Goal: Task Accomplishment & Management: Manage account settings

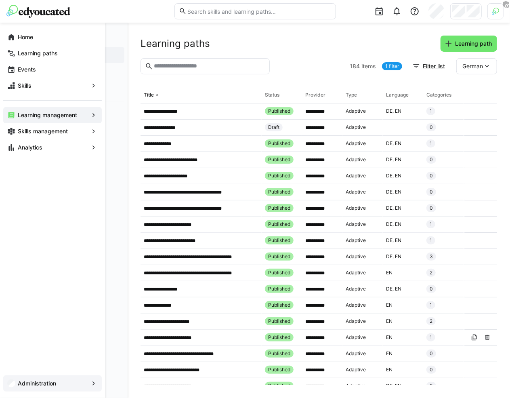
click at [50, 388] on div "Administration" at bounding box center [52, 383] width 99 height 16
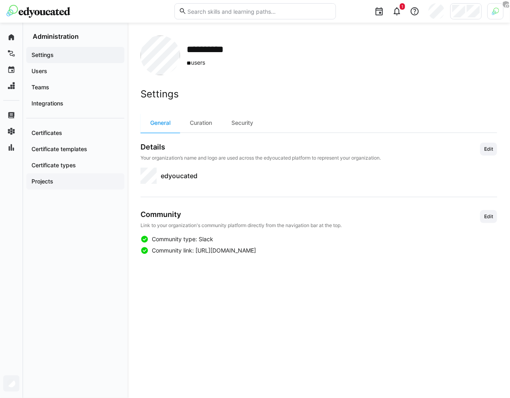
click at [86, 180] on span "Projects" at bounding box center [75, 181] width 90 height 8
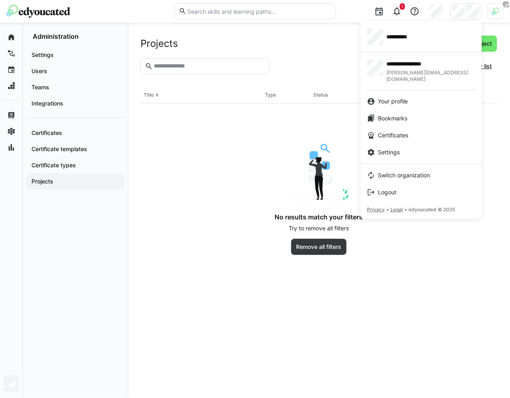
click at [503, 9] on div at bounding box center [255, 199] width 510 height 398
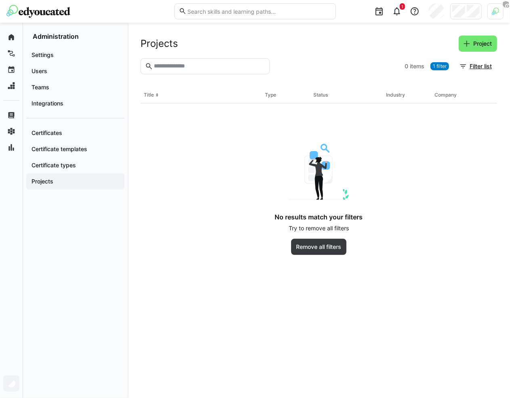
click at [496, 9] on img at bounding box center [495, 11] width 7 height 7
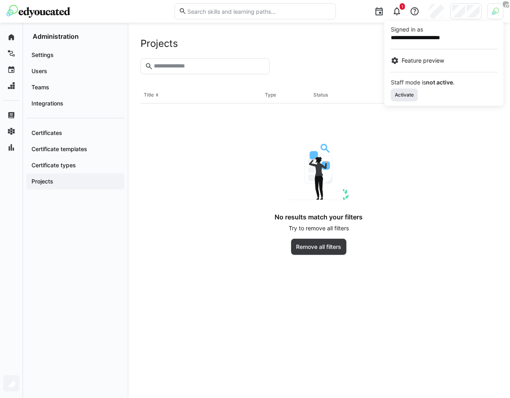
click at [405, 95] on span "Activate" at bounding box center [404, 95] width 21 height 6
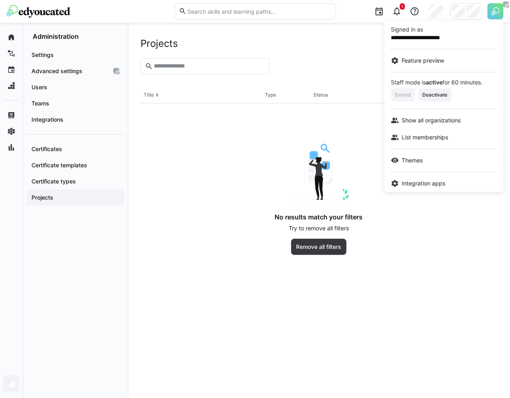
click at [89, 81] on div at bounding box center [255, 199] width 510 height 398
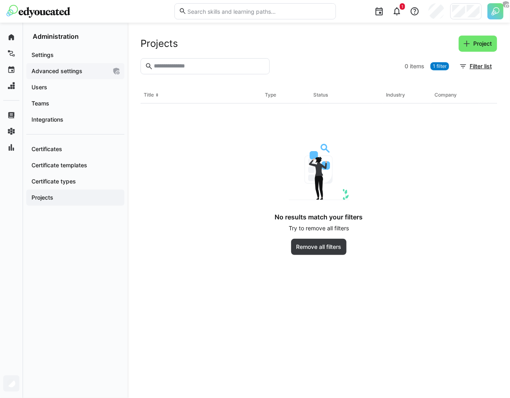
click at [86, 68] on span "Advanced settings" at bounding box center [68, 71] width 77 height 8
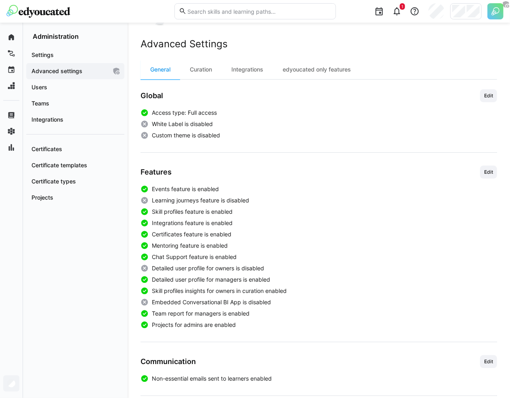
scroll to position [80, 0]
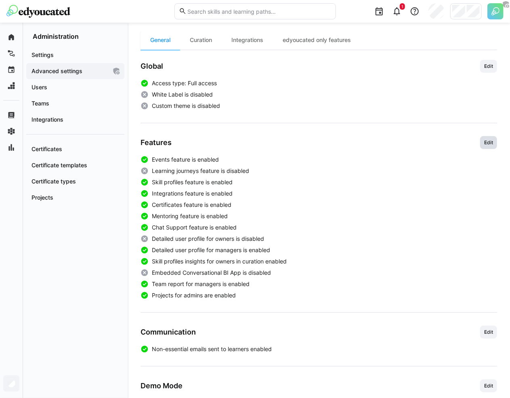
click at [487, 141] on span "Edit" at bounding box center [489, 142] width 11 height 6
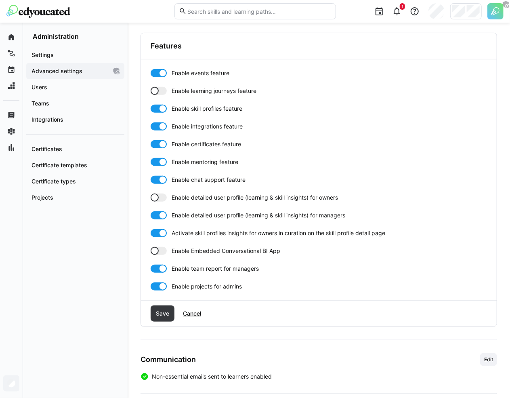
scroll to position [253, 0]
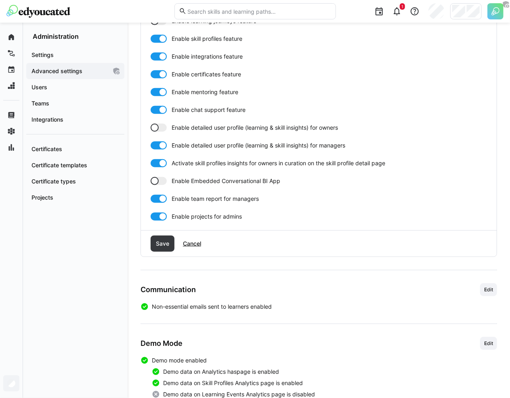
click at [203, 218] on span "Enable projects for admins" at bounding box center [207, 217] width 70 height 8
click at [167, 238] on span "Save" at bounding box center [163, 244] width 24 height 16
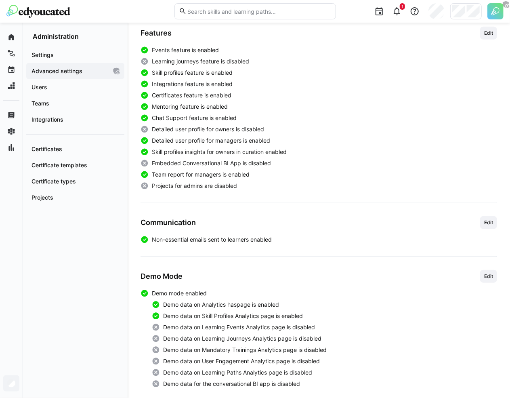
scroll to position [178, 0]
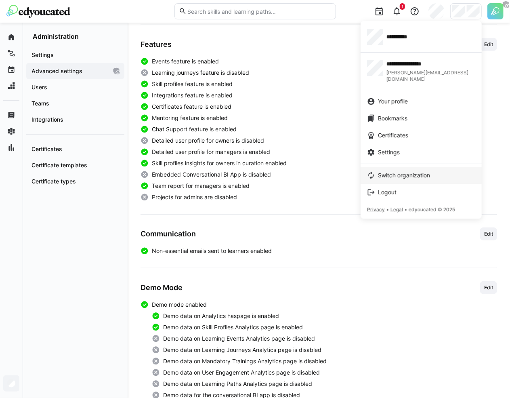
click at [405, 171] on span "Switch organization" at bounding box center [404, 175] width 52 height 8
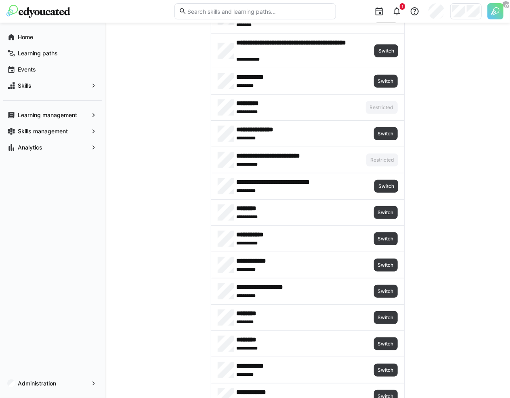
scroll to position [180, 0]
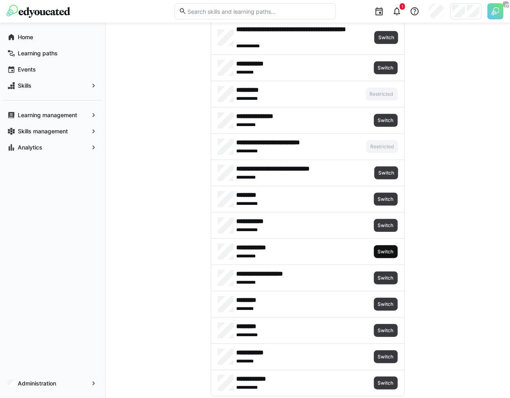
click at [390, 251] on span "Switch" at bounding box center [386, 252] width 17 height 6
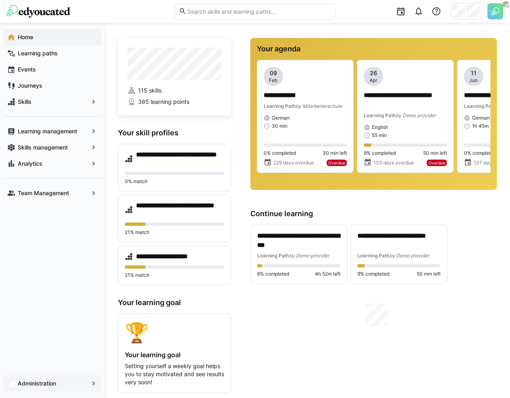
click at [67, 390] on div "Administration" at bounding box center [52, 383] width 99 height 16
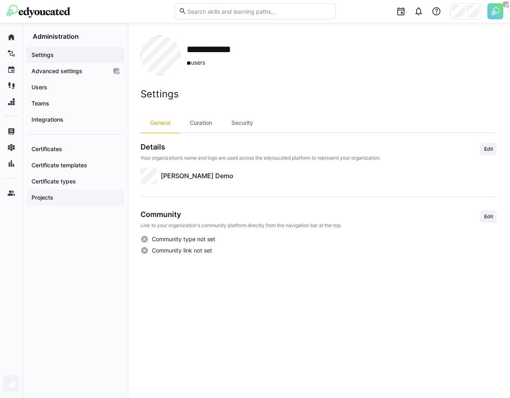
click at [76, 196] on span "Projects" at bounding box center [75, 198] width 90 height 8
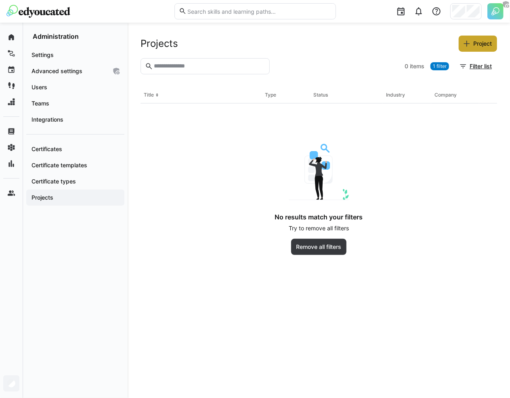
click at [488, 45] on span "Project" at bounding box center [482, 44] width 21 height 8
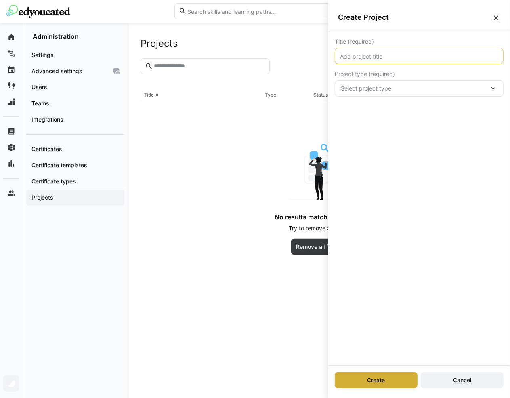
click at [399, 56] on input "text" at bounding box center [420, 56] width 160 height 7
type input "first project"
click at [431, 91] on span "Select project type" at bounding box center [415, 88] width 149 height 8
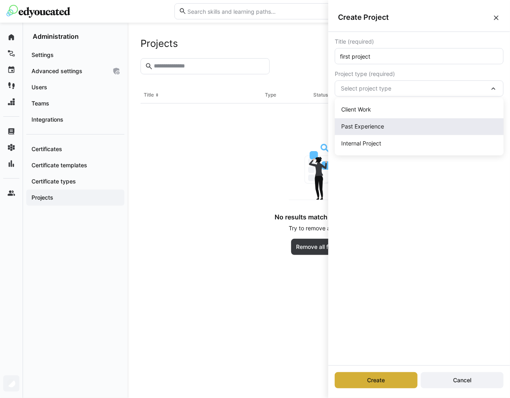
click at [396, 130] on div "Past Experience" at bounding box center [420, 127] width 156 height 8
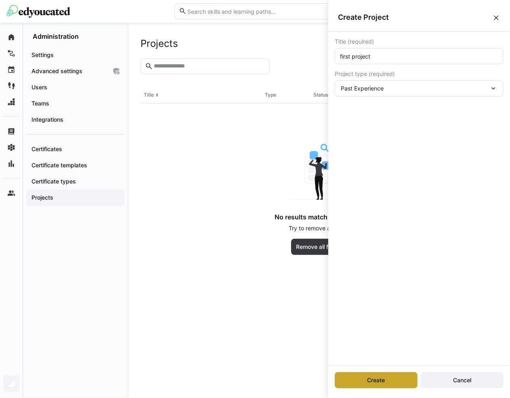
click at [356, 385] on span "Create" at bounding box center [376, 380] width 83 height 16
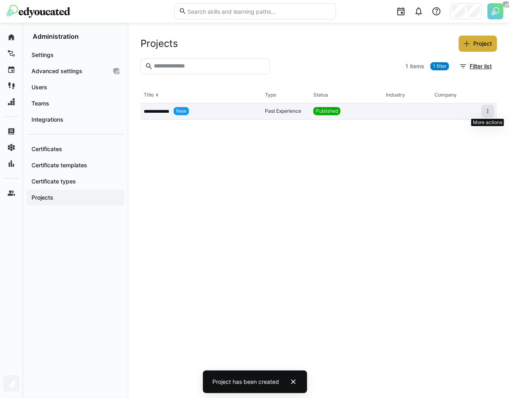
click at [487, 114] on eds-icon at bounding box center [488, 111] width 6 height 6
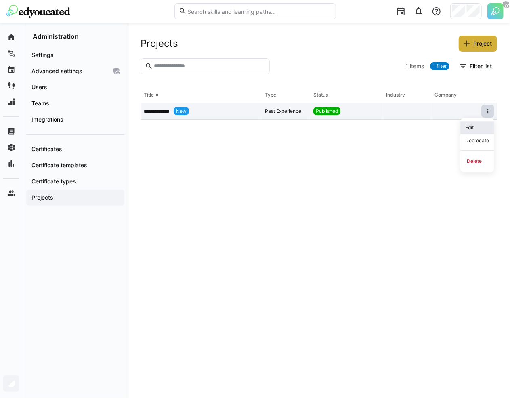
click at [475, 127] on div "Edit" at bounding box center [478, 127] width 24 height 6
click at [487, 112] on eds-icon at bounding box center [488, 111] width 6 height 6
click at [474, 130] on div "Edit" at bounding box center [478, 127] width 24 height 6
click at [488, 112] on eds-icon at bounding box center [488, 111] width 6 height 6
click at [473, 140] on div "Deprecate" at bounding box center [478, 140] width 24 height 6
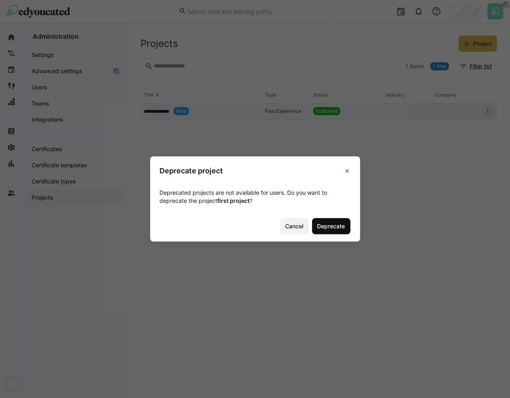
click at [323, 224] on span "Deprecate" at bounding box center [331, 226] width 30 height 8
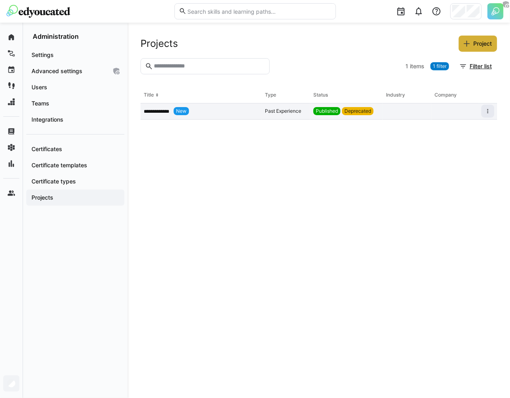
click at [356, 108] on span "Deprecated" at bounding box center [358, 111] width 27 height 6
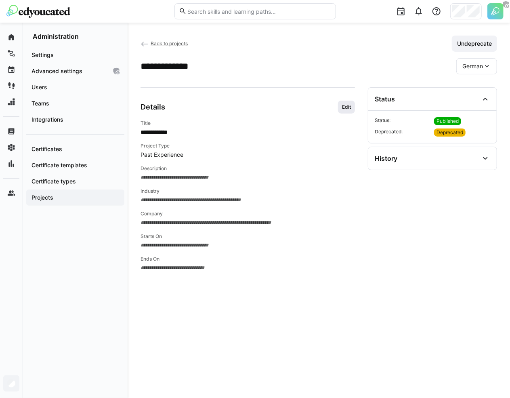
click at [346, 108] on span "Edit" at bounding box center [347, 107] width 11 height 6
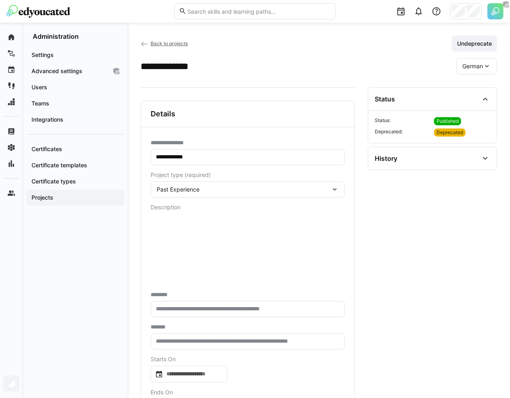
scroll to position [65, 0]
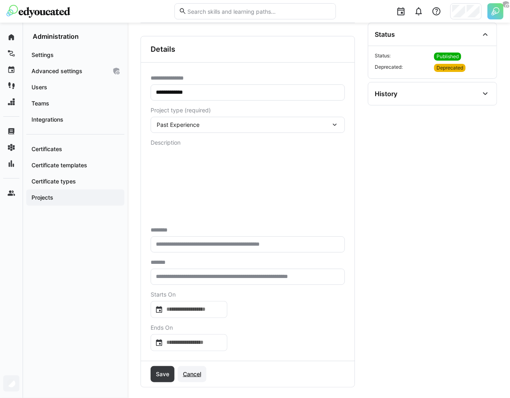
click at [194, 371] on span "Cancel" at bounding box center [192, 374] width 21 height 8
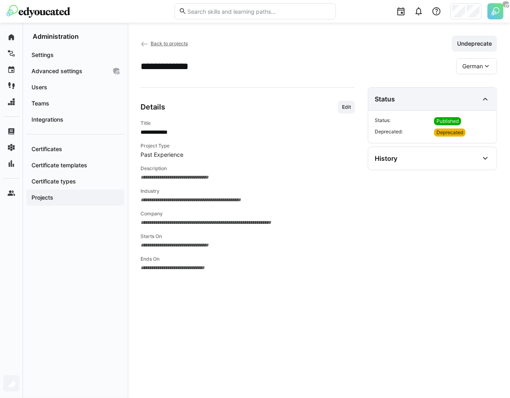
click at [485, 98] on eds-icon at bounding box center [486, 99] width 10 height 10
click at [477, 68] on span "German" at bounding box center [473, 66] width 21 height 8
click at [470, 103] on span "English" at bounding box center [472, 104] width 19 height 8
click at [478, 62] on span "English" at bounding box center [474, 66] width 19 height 8
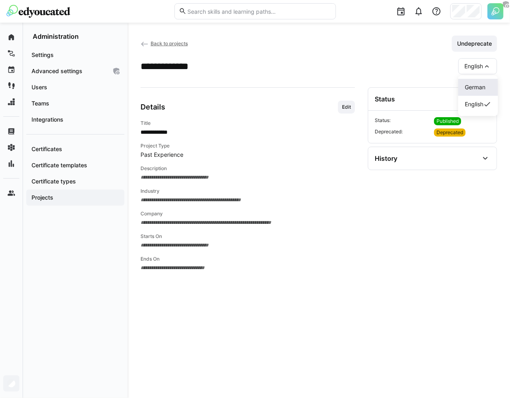
click at [476, 88] on span "German" at bounding box center [475, 87] width 21 height 8
click at [481, 70] on span "German" at bounding box center [473, 66] width 21 height 8
click at [475, 102] on span "English" at bounding box center [472, 104] width 19 height 8
click at [170, 40] on span "Back to projects" at bounding box center [169, 43] width 37 height 6
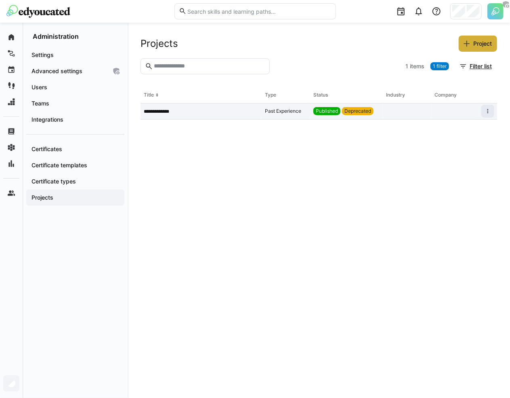
click at [251, 113] on app-table-first-column "**********" at bounding box center [201, 111] width 115 height 6
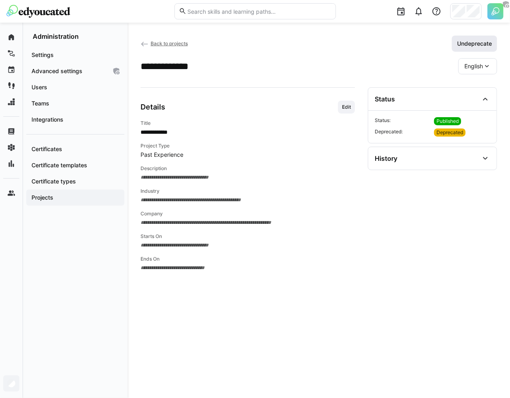
click at [460, 42] on span "Undeprecate" at bounding box center [474, 44] width 37 height 8
click at [179, 48] on div "Back to projects Deprecate" at bounding box center [319, 44] width 357 height 16
click at [159, 43] on span "Back to projects" at bounding box center [169, 43] width 37 height 6
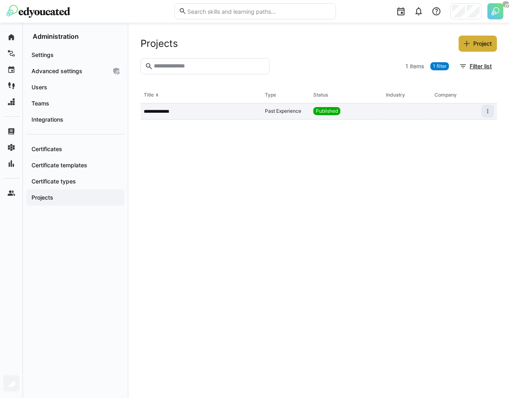
click at [361, 110] on div "Published" at bounding box center [346, 111] width 73 height 16
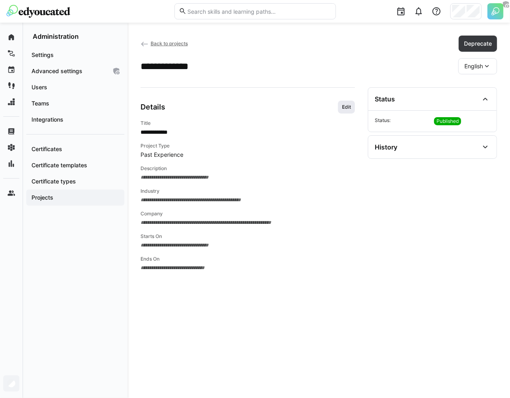
click at [351, 104] on span "Edit" at bounding box center [347, 107] width 11 height 6
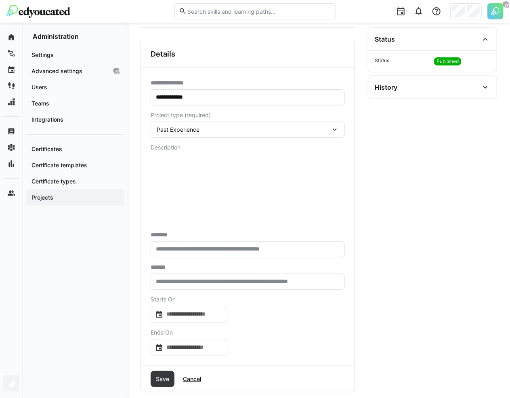
scroll to position [65, 0]
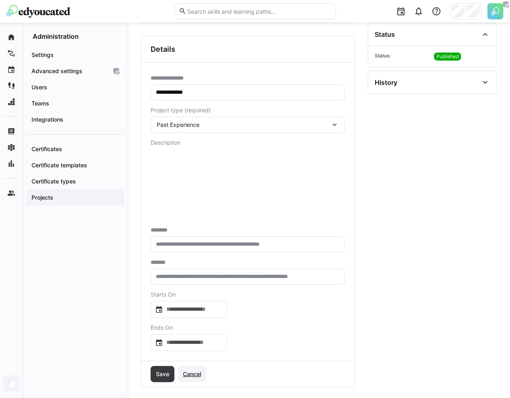
click at [198, 376] on span "Cancel" at bounding box center [192, 374] width 21 height 8
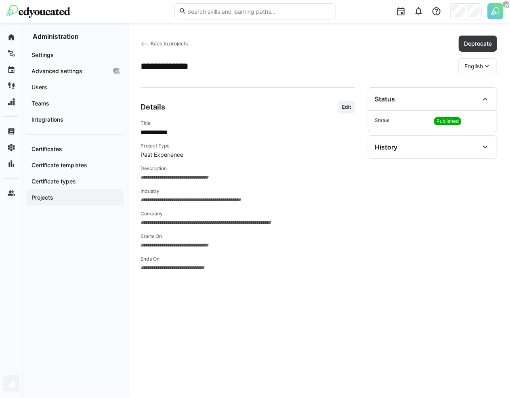
click at [180, 41] on span "Back to projects" at bounding box center [169, 43] width 37 height 6
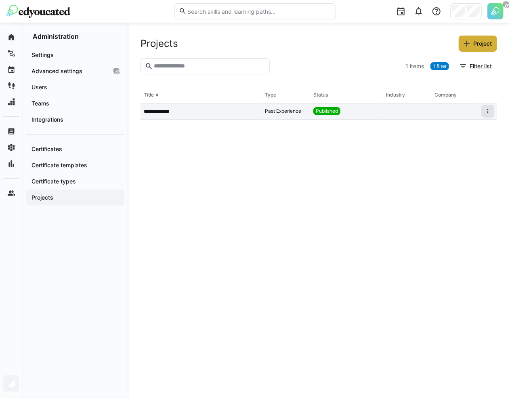
click at [490, 113] on eds-icon at bounding box center [488, 111] width 6 height 6
click at [481, 34] on div "**********" at bounding box center [319, 210] width 383 height 375
click at [479, 41] on span "Project" at bounding box center [482, 44] width 21 height 8
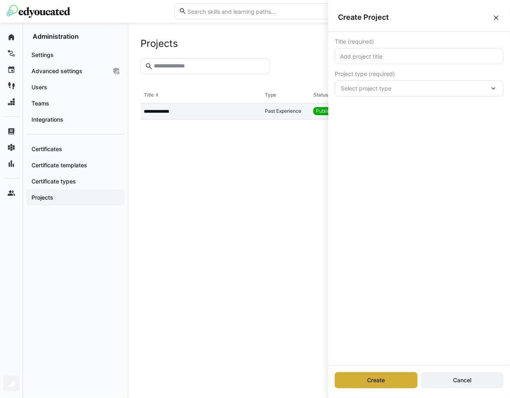
click at [418, 54] on input "text" at bounding box center [420, 56] width 160 height 7
type input "lül"
click at [423, 92] on span "Select project type" at bounding box center [415, 88] width 149 height 8
click at [408, 316] on div "Title (required) lül Project type (required) Select project type Client Work Pa…" at bounding box center [420, 198] width 182 height 333
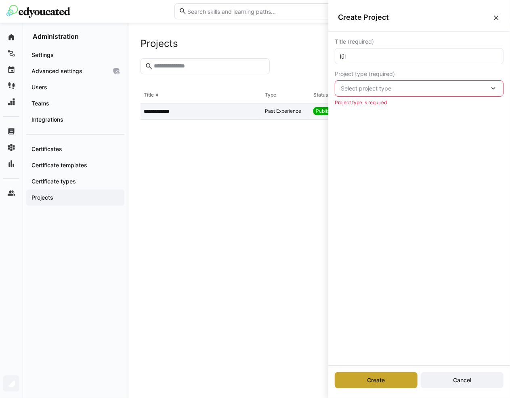
click at [392, 377] on span "Create" at bounding box center [376, 380] width 83 height 16
click at [397, 94] on div "Select project type" at bounding box center [419, 88] width 169 height 16
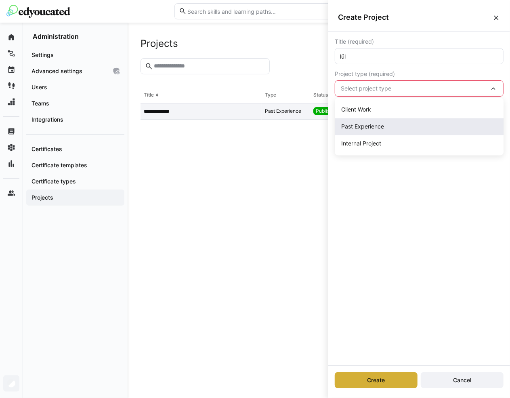
click at [386, 118] on div "Past Experience" at bounding box center [419, 126] width 169 height 17
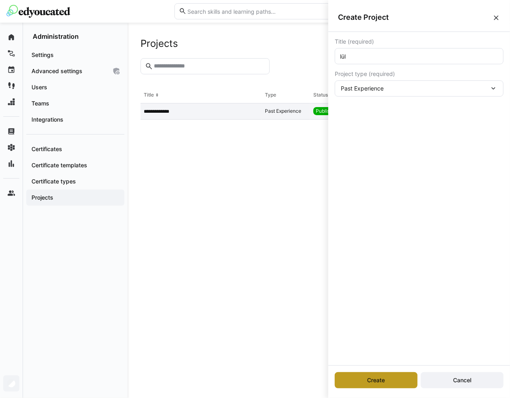
click at [403, 384] on span "Create" at bounding box center [376, 380] width 83 height 16
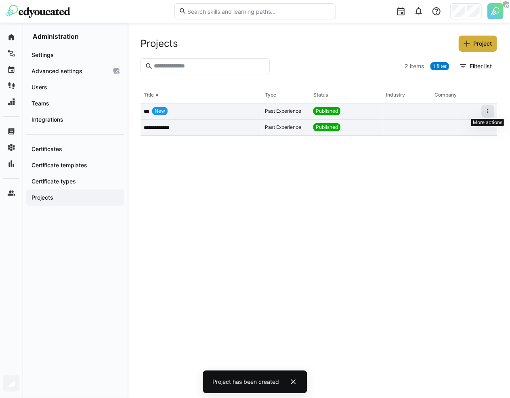
click at [486, 112] on eds-icon at bounding box center [488, 111] width 6 height 6
click at [477, 165] on span "Delete" at bounding box center [478, 161] width 34 height 15
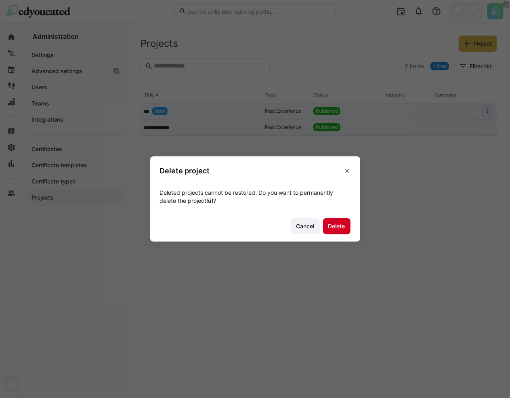
click at [338, 223] on span "Delete" at bounding box center [336, 226] width 19 height 8
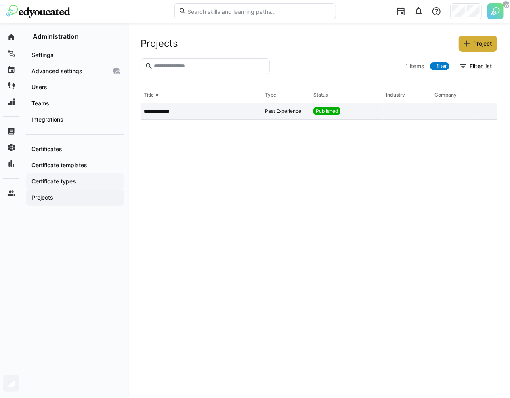
click at [0, 0] on app-navigation-label "Certificate types" at bounding box center [0, 0] width 0 height 0
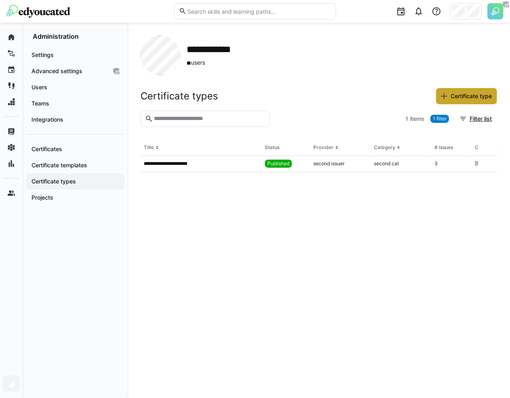
click at [458, 94] on span "Certificate type" at bounding box center [472, 96] width 44 height 8
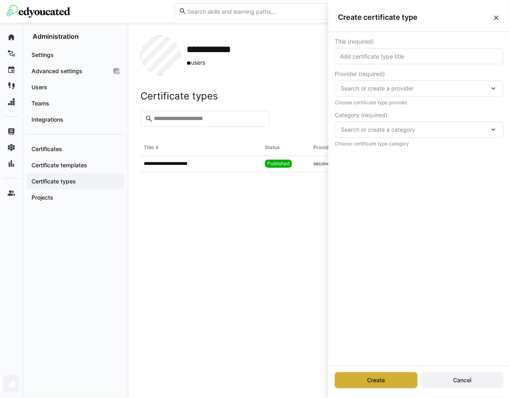
click at [404, 57] on input "text" at bounding box center [420, 56] width 160 height 7
type input "test"
click at [406, 86] on span "Search or create a provider" at bounding box center [415, 88] width 149 height 8
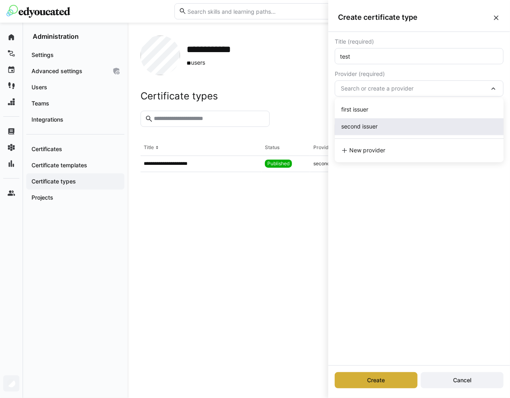
click at [376, 125] on span "second issuer" at bounding box center [360, 126] width 36 height 7
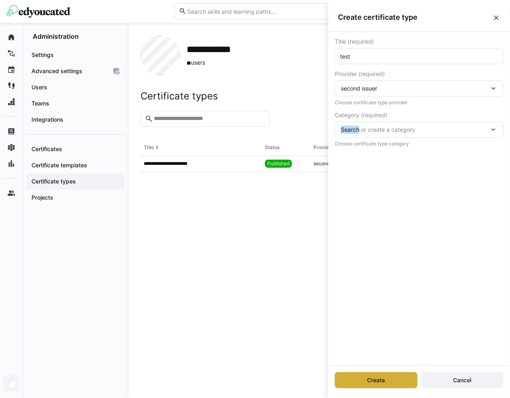
click at [376, 125] on div "Search or create a category" at bounding box center [419, 130] width 169 height 16
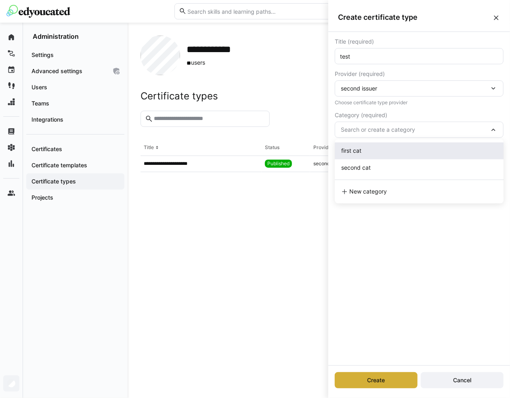
click at [372, 151] on div "first cat" at bounding box center [420, 151] width 156 height 8
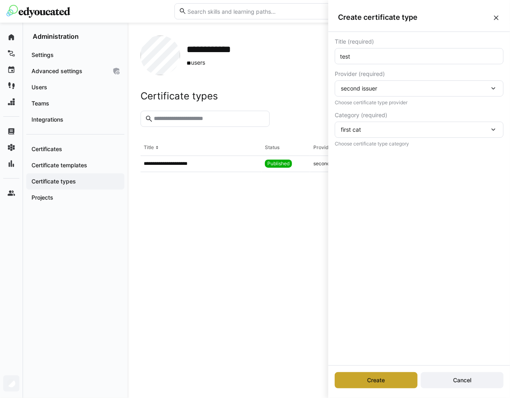
click at [353, 378] on span "Create" at bounding box center [376, 380] width 83 height 16
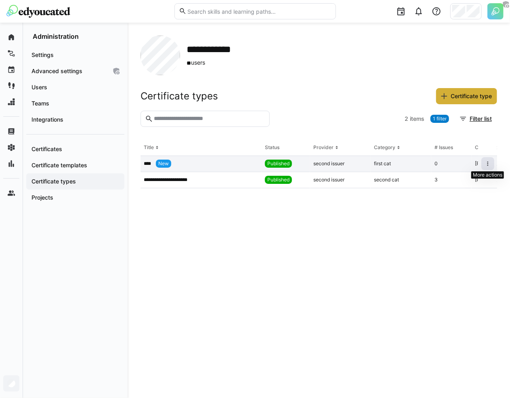
click at [487, 165] on eds-icon at bounding box center [488, 163] width 6 height 6
click at [415, 252] on eds-table "**********" at bounding box center [319, 262] width 357 height 245
click at [487, 165] on eds-icon at bounding box center [488, 163] width 6 height 6
click at [479, 194] on div "Deprecate" at bounding box center [478, 193] width 24 height 6
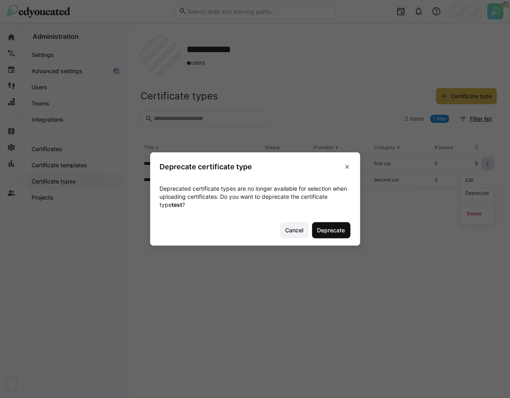
click at [325, 234] on span "Deprecate" at bounding box center [331, 230] width 30 height 8
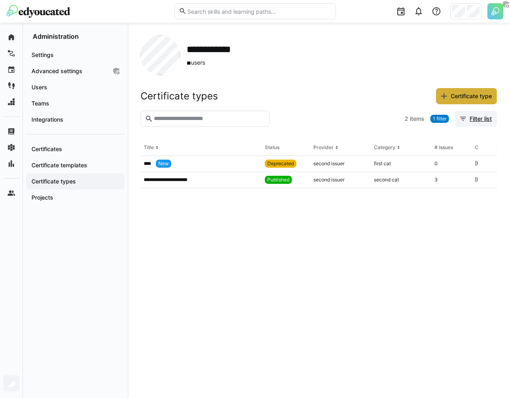
click at [470, 120] on span "Filter list" at bounding box center [481, 119] width 25 height 8
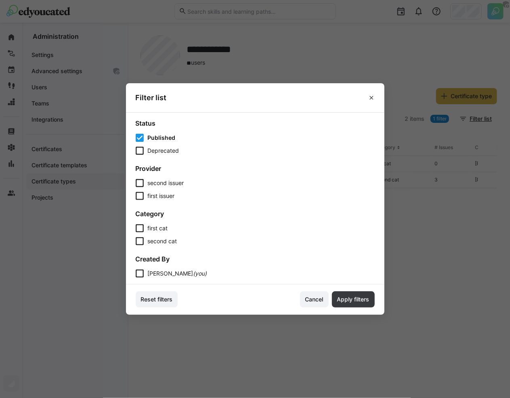
click at [161, 226] on span "first cat" at bounding box center [158, 228] width 20 height 8
click at [304, 301] on span "Cancel" at bounding box center [314, 299] width 29 height 16
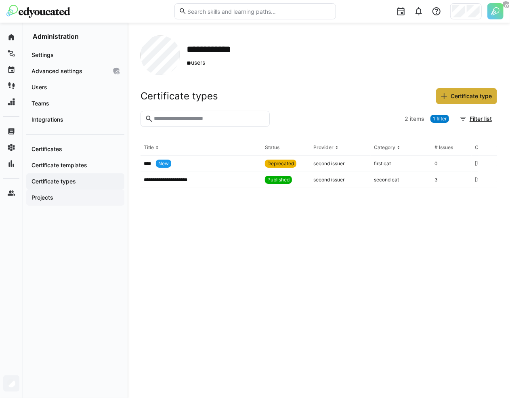
click at [78, 194] on span "Projects" at bounding box center [75, 198] width 90 height 8
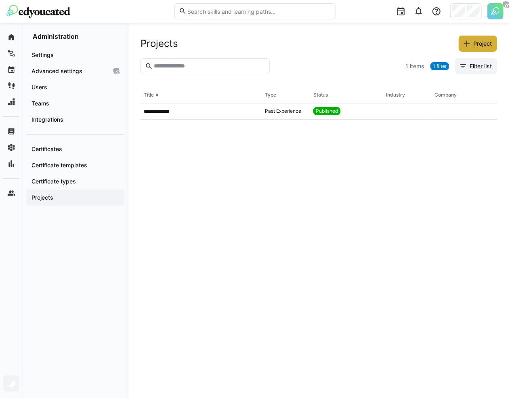
click at [478, 65] on span "Filter list" at bounding box center [481, 66] width 25 height 8
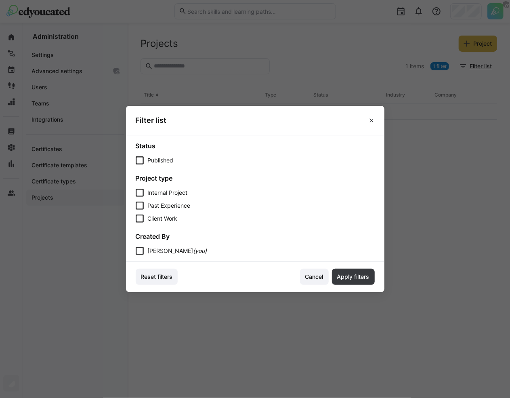
click at [167, 193] on app-project-type "Internal Project" at bounding box center [168, 193] width 40 height 8
click at [358, 283] on span "Apply filters" at bounding box center [353, 277] width 43 height 16
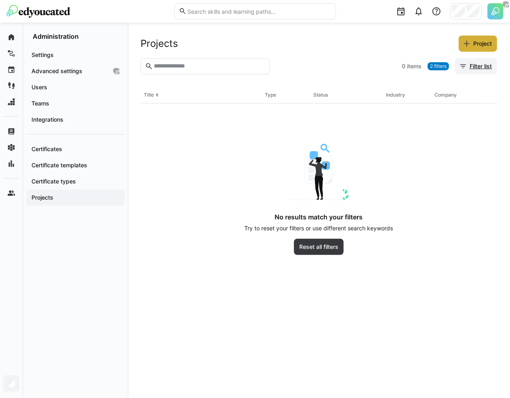
click at [475, 65] on span "Filter list" at bounding box center [481, 66] width 25 height 8
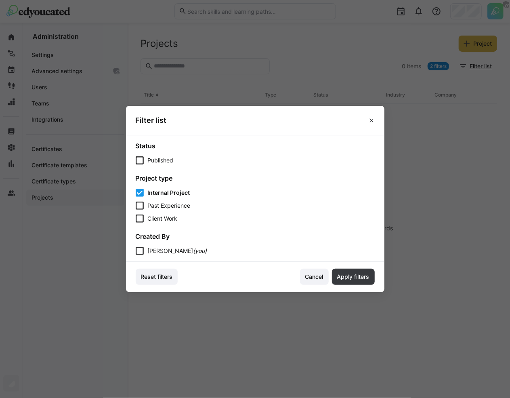
click at [167, 208] on app-project-type "Past Experience" at bounding box center [169, 206] width 43 height 8
click at [354, 277] on span "Apply filters" at bounding box center [353, 277] width 35 height 8
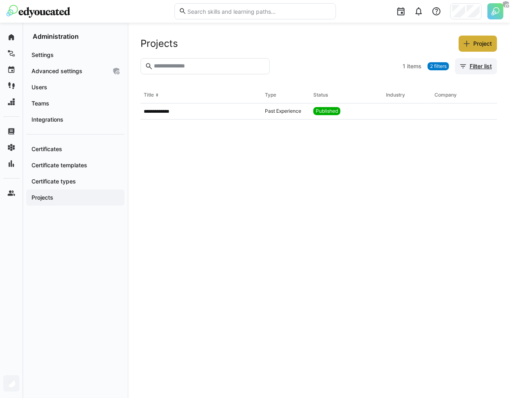
click at [488, 63] on span "Filter list" at bounding box center [481, 66] width 25 height 8
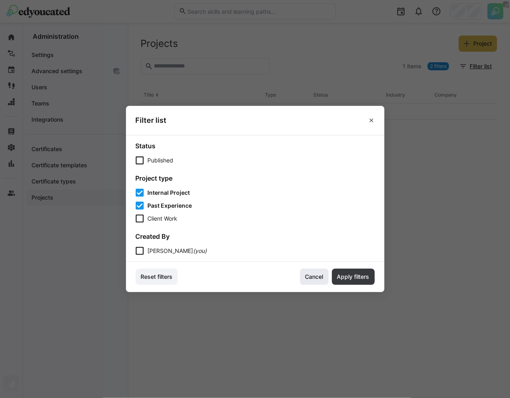
click at [313, 273] on span "Cancel" at bounding box center [314, 277] width 21 height 8
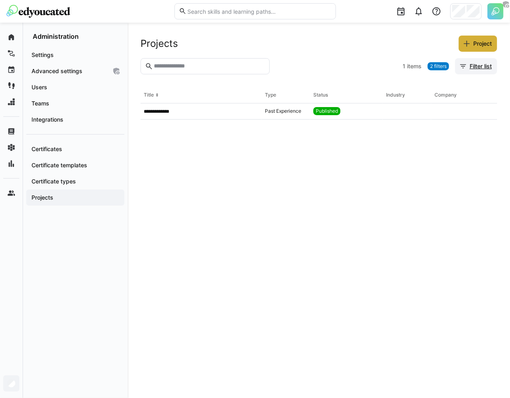
click at [475, 66] on span "Filter list" at bounding box center [481, 66] width 25 height 8
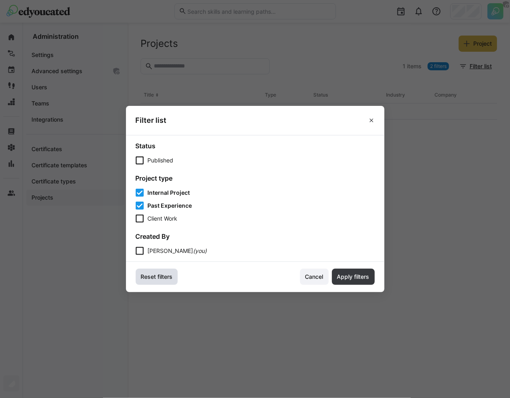
click at [174, 278] on span "Reset filters" at bounding box center [156, 277] width 34 height 8
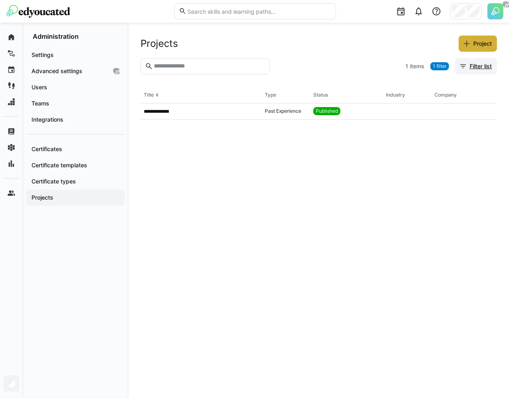
click at [466, 67] on eds-icon at bounding box center [464, 66] width 8 height 8
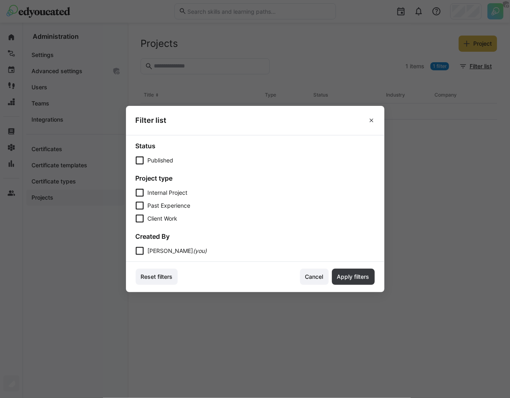
click at [159, 164] on span "Published" at bounding box center [161, 160] width 26 height 8
click at [342, 275] on span "Apply filters" at bounding box center [353, 277] width 35 height 8
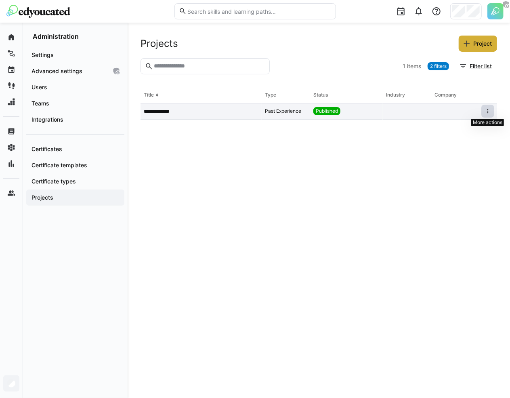
click at [487, 110] on eds-icon at bounding box center [488, 111] width 6 height 6
click at [470, 143] on div "Deprecate" at bounding box center [478, 140] width 24 height 6
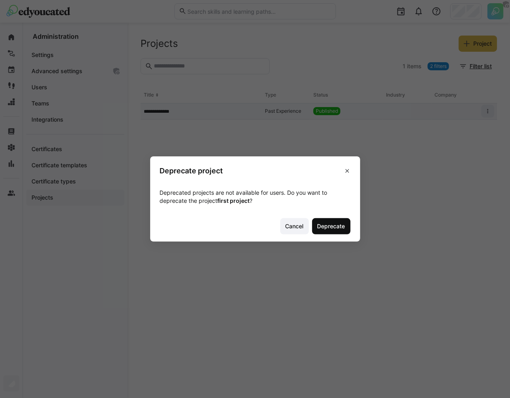
click at [342, 224] on span "Deprecate" at bounding box center [331, 226] width 30 height 8
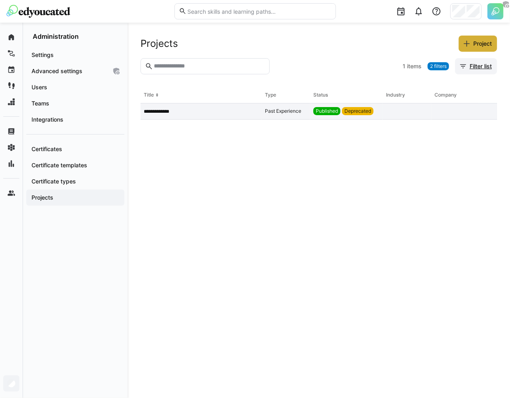
click at [478, 69] on span "Filter list" at bounding box center [481, 66] width 25 height 8
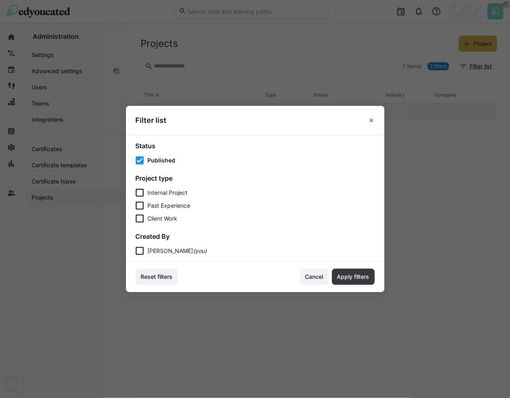
click at [164, 157] on span "Published" at bounding box center [162, 160] width 28 height 8
click at [166, 275] on span "Reset filters" at bounding box center [156, 277] width 34 height 8
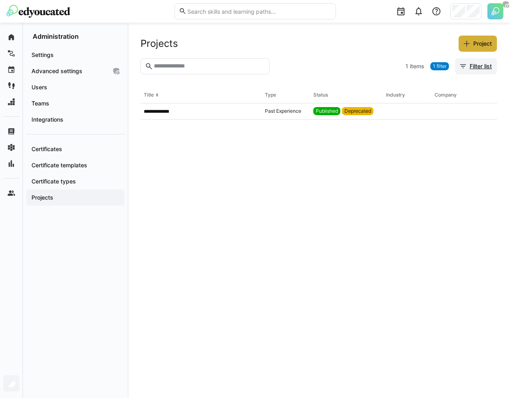
click at [482, 71] on span "Filter list" at bounding box center [477, 66] width 42 height 16
click at [480, 64] on span "Filter list" at bounding box center [481, 66] width 25 height 8
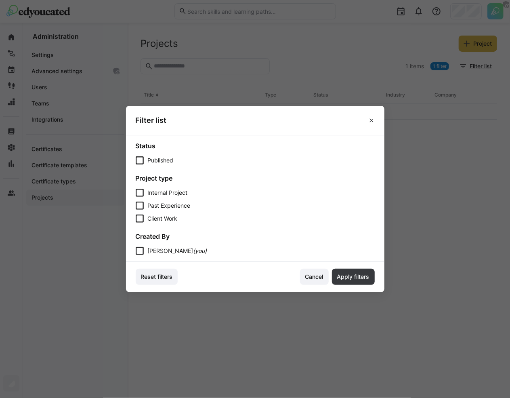
click at [164, 162] on span "Published" at bounding box center [161, 160] width 26 height 8
click at [351, 275] on span "Apply filters" at bounding box center [353, 277] width 35 height 8
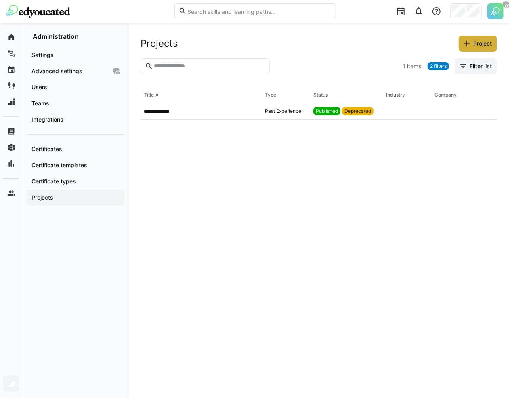
click at [480, 65] on span "Filter list" at bounding box center [481, 66] width 25 height 8
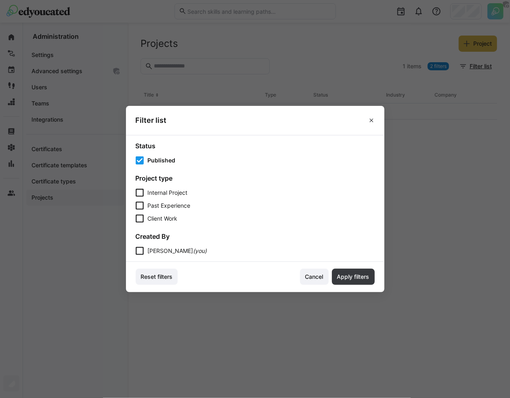
click at [160, 156] on form "Status Published" at bounding box center [255, 153] width 239 height 23
click at [168, 163] on span "Published" at bounding box center [162, 160] width 28 height 8
click at [354, 274] on span "Apply filters" at bounding box center [353, 277] width 35 height 8
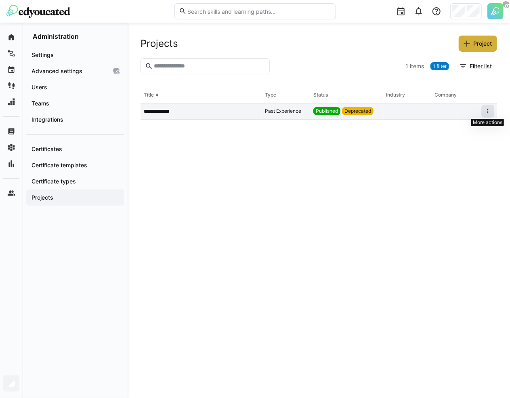
click at [488, 110] on eds-icon at bounding box center [488, 111] width 6 height 6
click at [492, 109] on span at bounding box center [488, 111] width 13 height 13
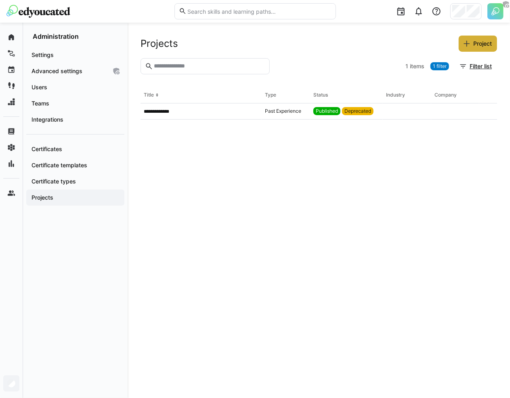
click at [194, 120] on eds-table "**********" at bounding box center [319, 236] width 357 height 298
click at [195, 115] on div "**********" at bounding box center [201, 111] width 121 height 16
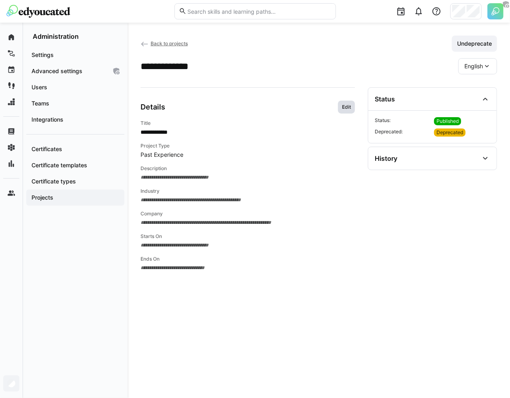
click at [344, 111] on span "Edit" at bounding box center [346, 107] width 17 height 13
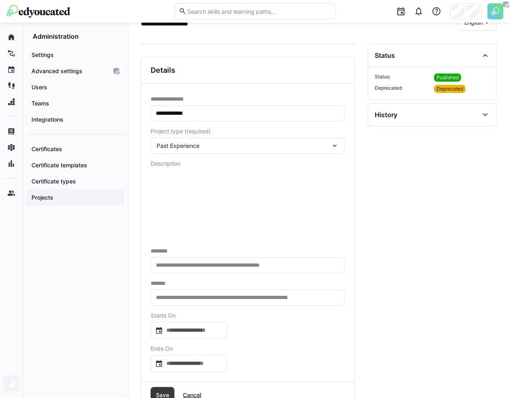
scroll to position [65, 0]
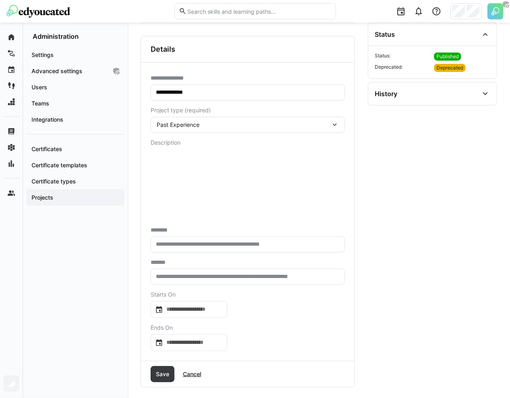
click at [203, 238] on eds-input at bounding box center [248, 244] width 194 height 16
click at [190, 275] on input "text" at bounding box center [248, 276] width 186 height 7
click at [191, 371] on span "Cancel" at bounding box center [192, 374] width 21 height 8
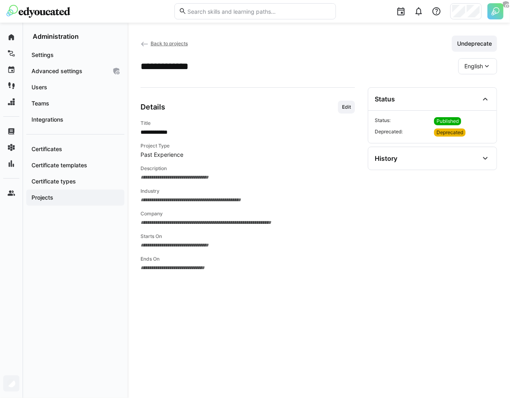
click at [470, 64] on span "English" at bounding box center [474, 66] width 19 height 8
click at [443, 61] on div "**********" at bounding box center [319, 66] width 357 height 16
click at [181, 40] on span "Back to projects" at bounding box center [169, 43] width 37 height 6
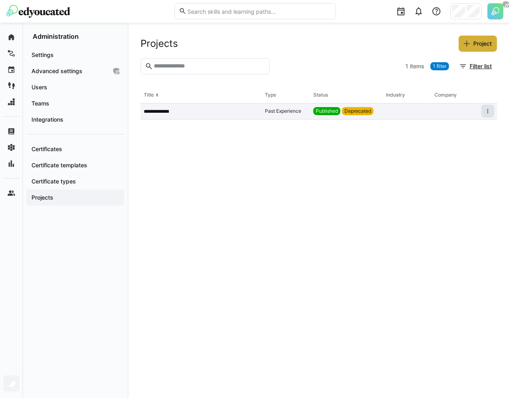
click at [491, 113] on span at bounding box center [488, 111] width 13 height 13
click at [475, 131] on span "Edit" at bounding box center [474, 127] width 39 height 13
click at [489, 112] on eds-icon at bounding box center [488, 111] width 6 height 6
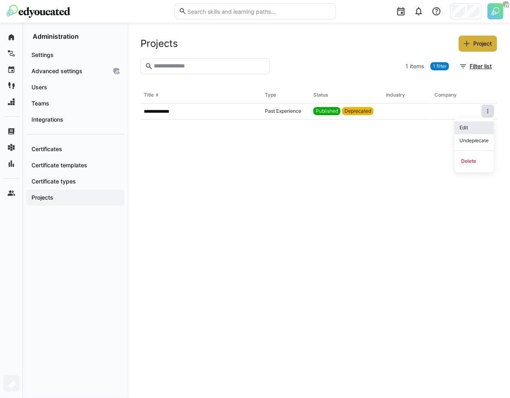
click at [472, 128] on div "Edit" at bounding box center [475, 127] width 30 height 6
click at [489, 110] on eds-icon at bounding box center [488, 111] width 6 height 6
click at [478, 126] on div "Edit" at bounding box center [475, 127] width 30 height 6
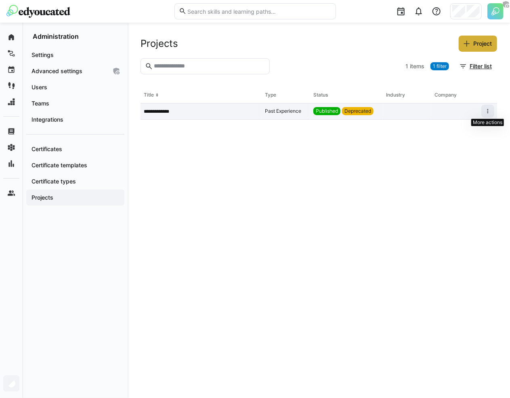
click at [485, 113] on eds-icon at bounding box center [488, 111] width 6 height 6
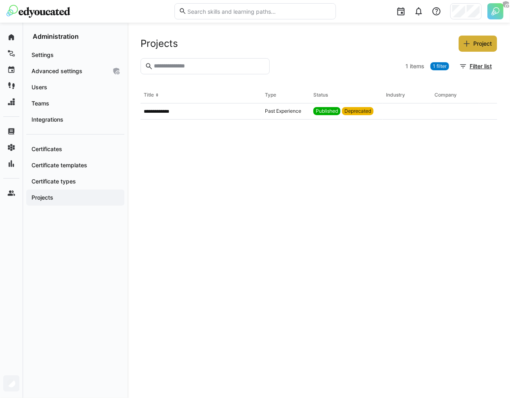
click at [309, 126] on eds-table "**********" at bounding box center [319, 236] width 357 height 298
click at [492, 112] on span at bounding box center [488, 111] width 13 height 13
click at [487, 113] on eds-icon at bounding box center [488, 111] width 6 height 6
click at [218, 104] on div "**********" at bounding box center [201, 111] width 121 height 16
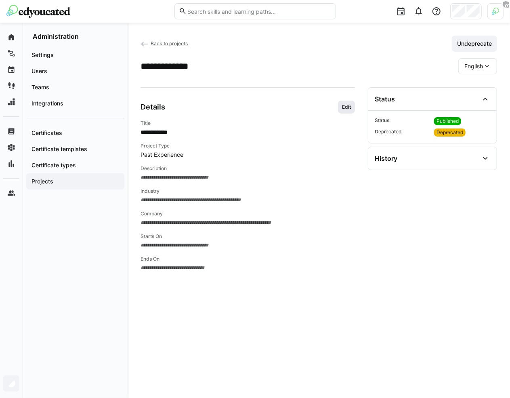
click at [345, 105] on span "Edit" at bounding box center [347, 107] width 11 height 6
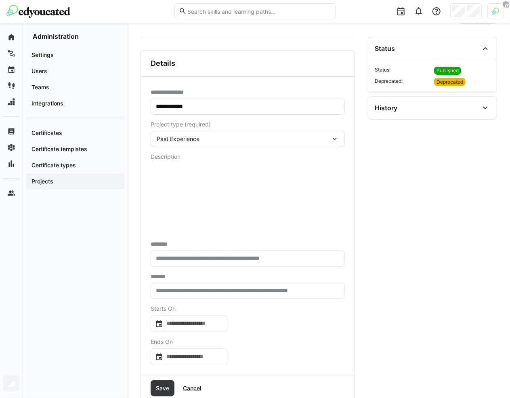
scroll to position [65, 0]
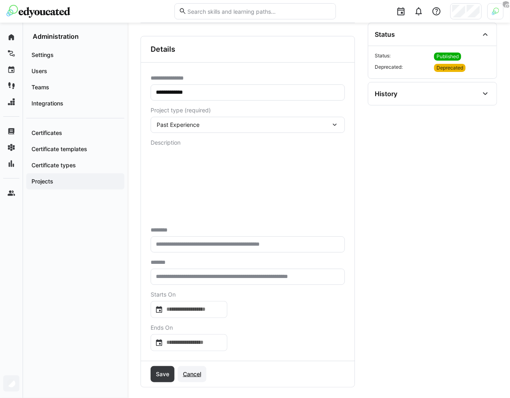
click at [193, 370] on span "Cancel" at bounding box center [192, 374] width 21 height 8
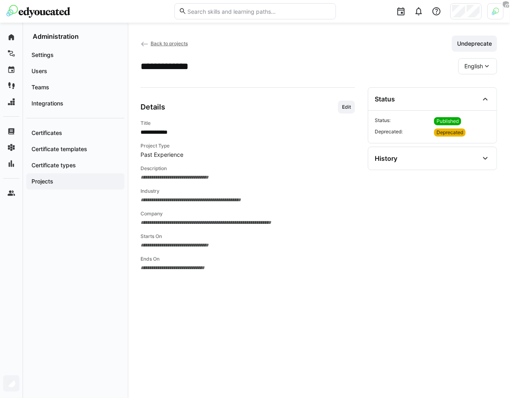
scroll to position [0, 0]
click at [337, 101] on div "Details Edit" at bounding box center [248, 107] width 215 height 13
click at [342, 104] on span "Edit" at bounding box center [347, 107] width 11 height 6
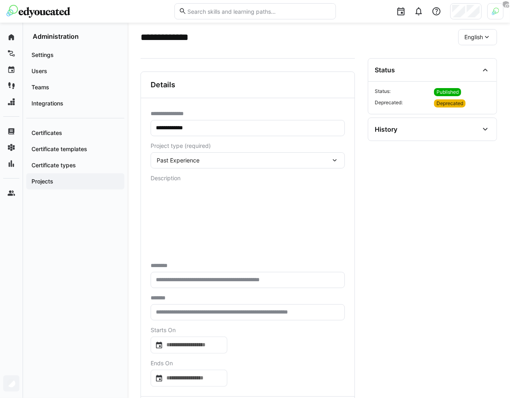
scroll to position [65, 0]
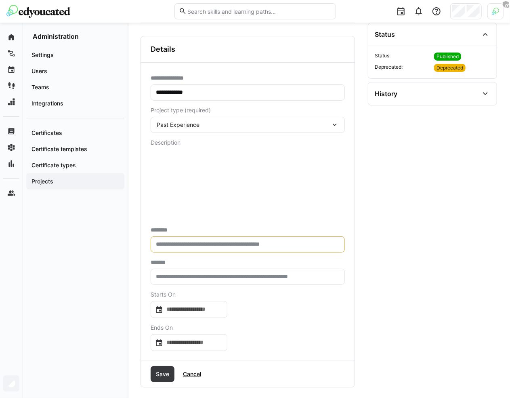
click at [189, 243] on input "text" at bounding box center [248, 244] width 186 height 7
type input "*"
click at [178, 291] on div "Starts On" at bounding box center [189, 294] width 77 height 6
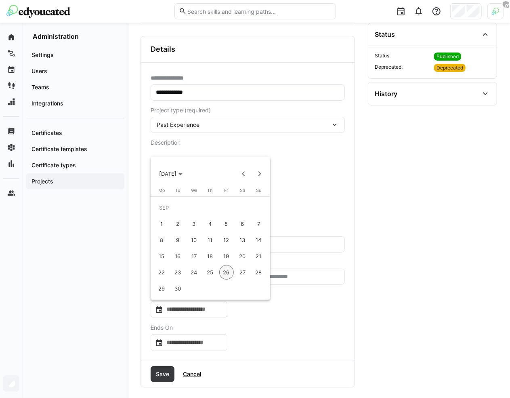
click at [293, 299] on div at bounding box center [255, 199] width 510 height 398
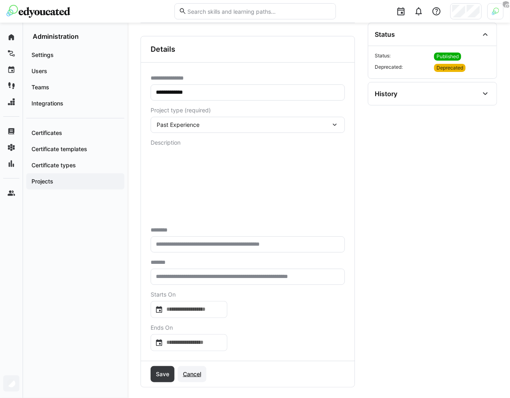
click at [191, 367] on span "Cancel" at bounding box center [192, 374] width 29 height 16
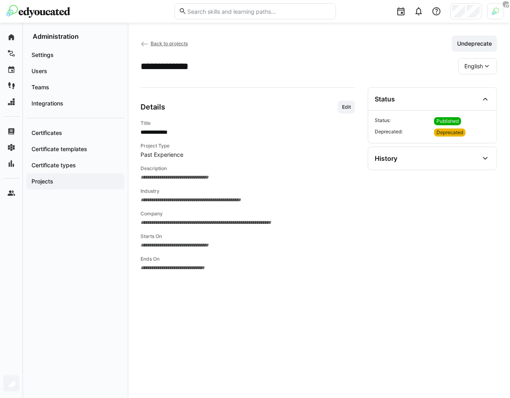
click at [168, 44] on span "Back to projects" at bounding box center [169, 43] width 37 height 6
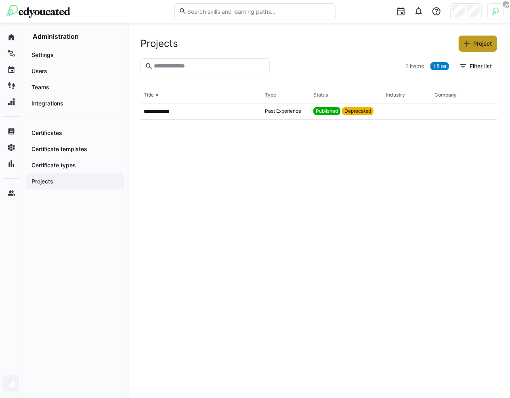
click at [479, 45] on span "Project" at bounding box center [482, 44] width 21 height 8
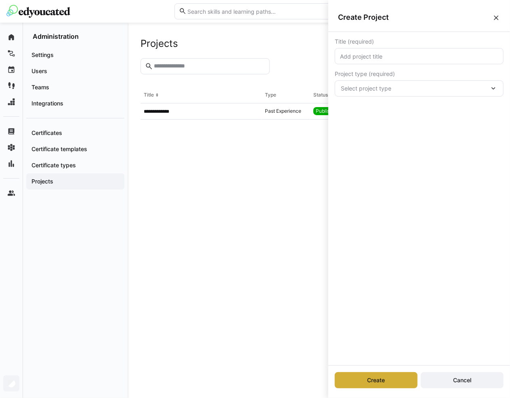
click at [500, 19] on eds-icon at bounding box center [497, 18] width 8 height 8
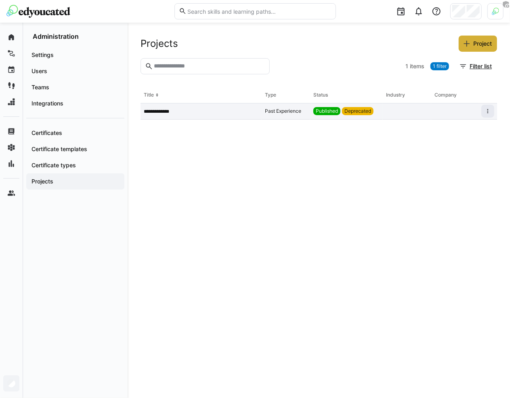
click at [285, 114] on div "Past Experience" at bounding box center [286, 111] width 49 height 16
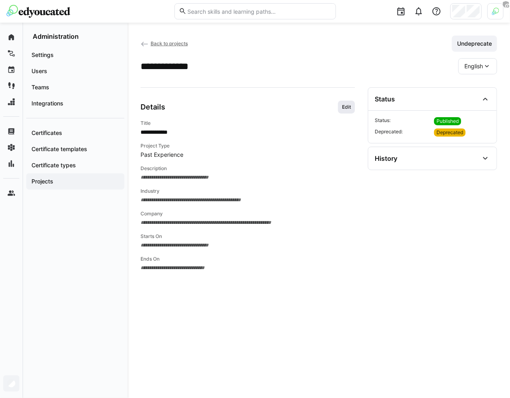
click at [346, 105] on span "Edit" at bounding box center [347, 107] width 11 height 6
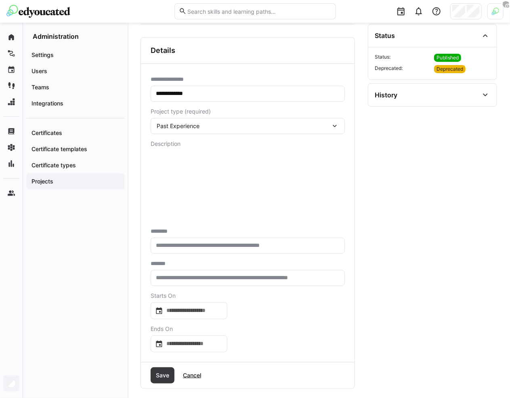
scroll to position [65, 0]
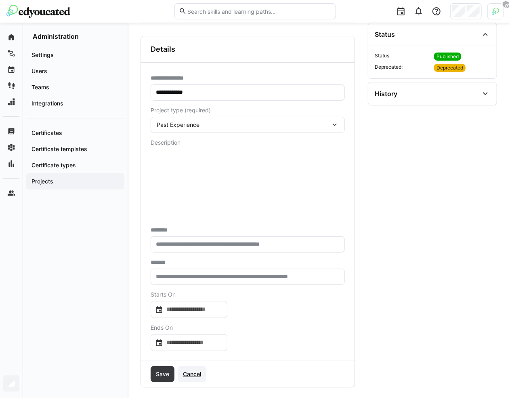
click at [193, 372] on span "Cancel" at bounding box center [192, 374] width 21 height 8
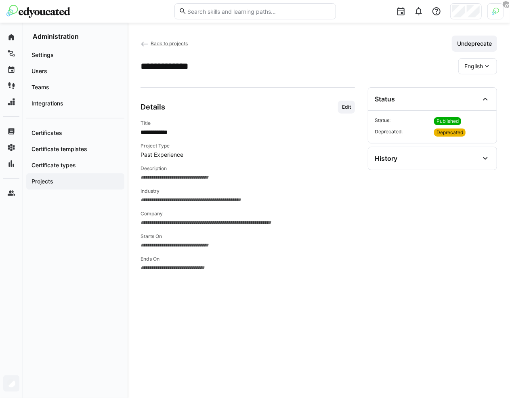
scroll to position [0, 0]
click at [185, 44] on span "Back to projects" at bounding box center [169, 43] width 37 height 6
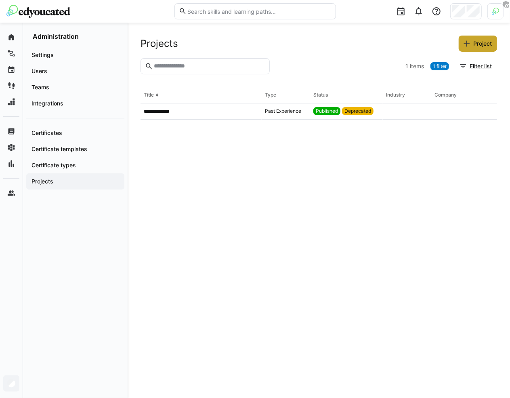
click at [470, 49] on span "Project" at bounding box center [478, 44] width 38 height 16
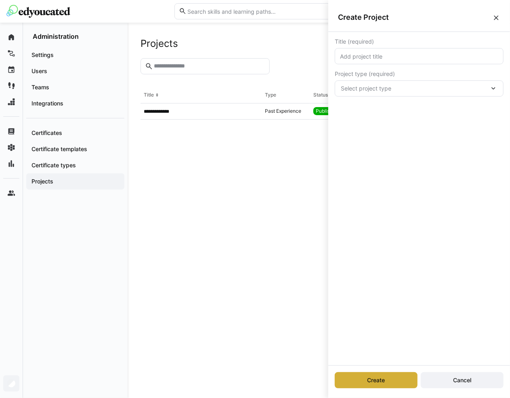
click at [497, 18] on eds-icon at bounding box center [497, 18] width 8 height 8
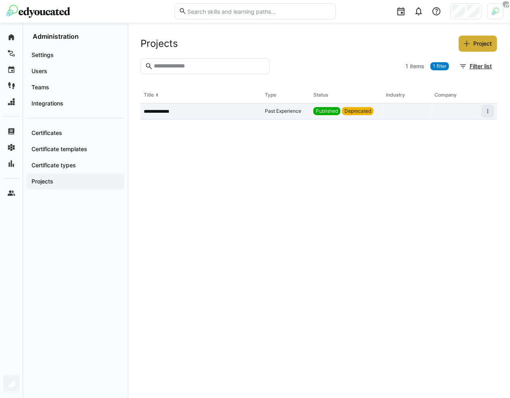
click at [250, 116] on div "**********" at bounding box center [201, 111] width 121 height 16
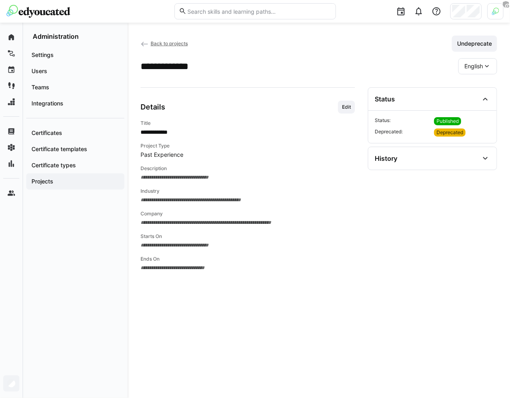
click at [185, 45] on span "Back to projects" at bounding box center [169, 43] width 37 height 6
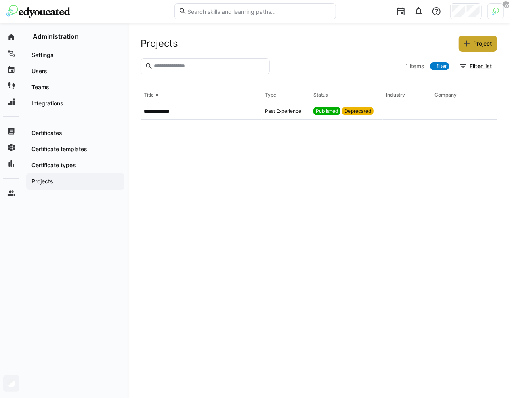
click at [475, 44] on span "Project" at bounding box center [482, 44] width 21 height 8
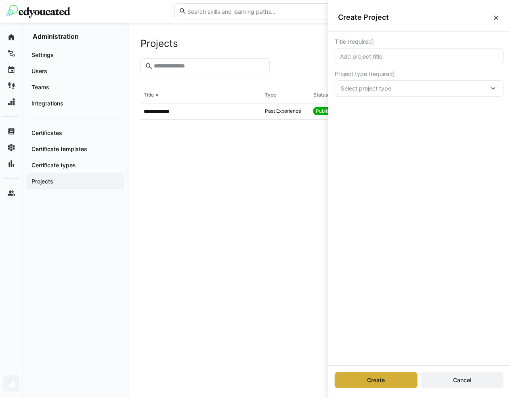
click at [498, 17] on eds-icon at bounding box center [497, 18] width 8 height 8
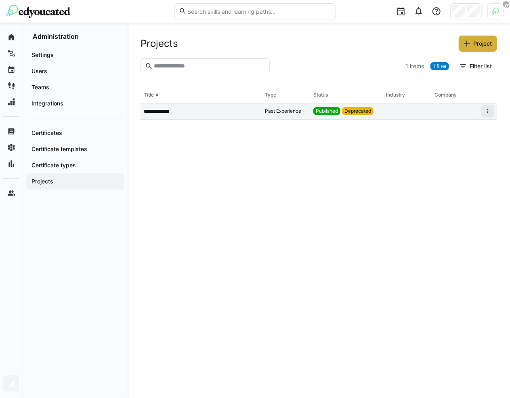
click at [226, 111] on app-table-first-column "**********" at bounding box center [201, 111] width 115 height 6
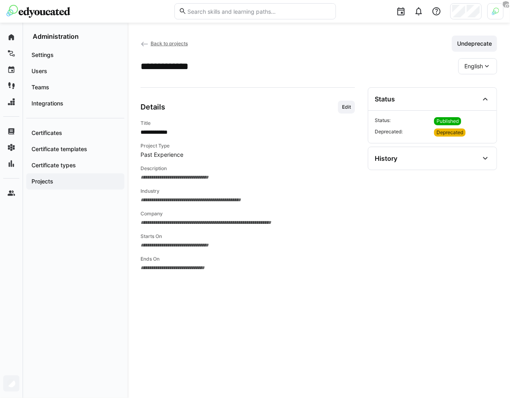
click at [169, 46] on app-back-navigation "Back to projects" at bounding box center [164, 43] width 47 height 9
click at [173, 46] on span "Back to projects" at bounding box center [169, 43] width 37 height 6
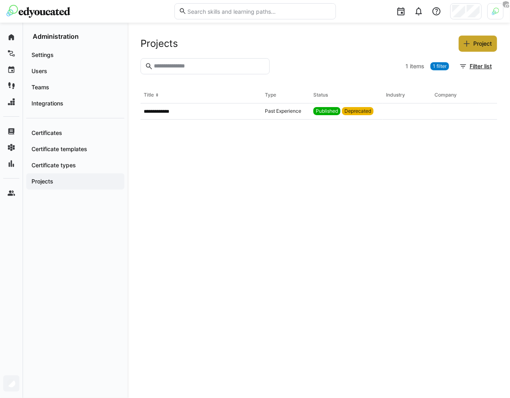
click at [474, 46] on span "Project" at bounding box center [482, 44] width 21 height 8
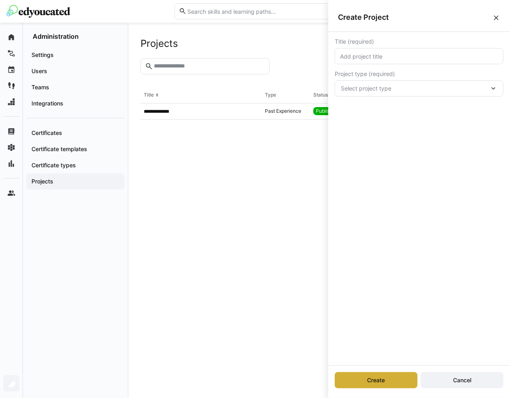
click at [421, 54] on input "text" at bounding box center [420, 56] width 160 height 7
click at [312, 146] on eds-table "**********" at bounding box center [319, 236] width 357 height 298
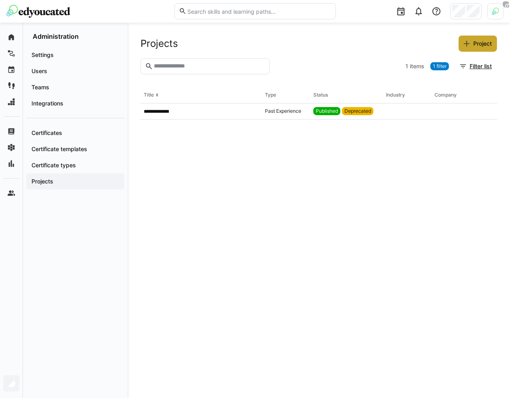
click at [466, 49] on span "Project" at bounding box center [478, 44] width 38 height 16
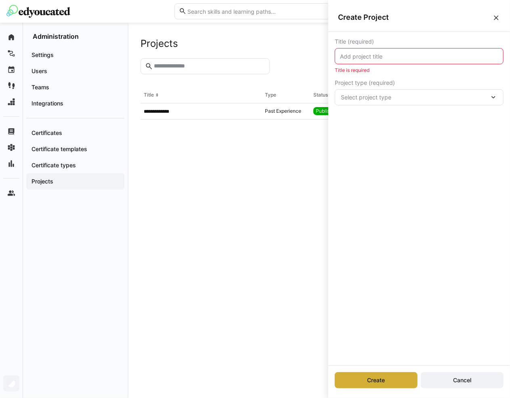
click at [392, 55] on input "text" at bounding box center [420, 56] width 160 height 7
click at [313, 66] on div at bounding box center [337, 66] width 129 height 16
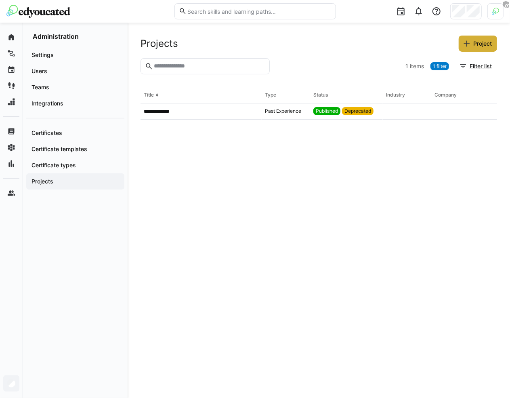
click at [370, 65] on div at bounding box center [337, 66] width 129 height 16
click at [292, 111] on app-project-type "Past Experience" at bounding box center [283, 111] width 36 height 6
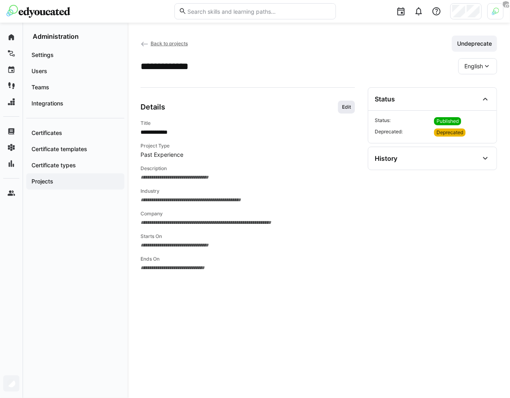
click at [350, 110] on span "Edit" at bounding box center [346, 107] width 17 height 13
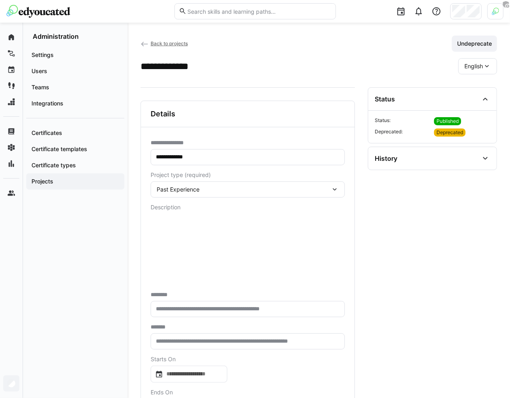
click at [178, 40] on span "Back to projects" at bounding box center [169, 43] width 37 height 6
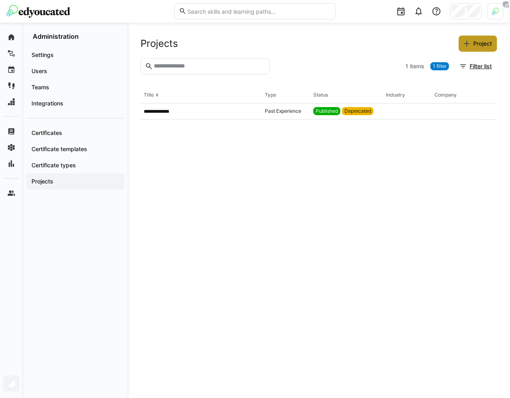
click at [472, 46] on span "Project" at bounding box center [482, 44] width 21 height 8
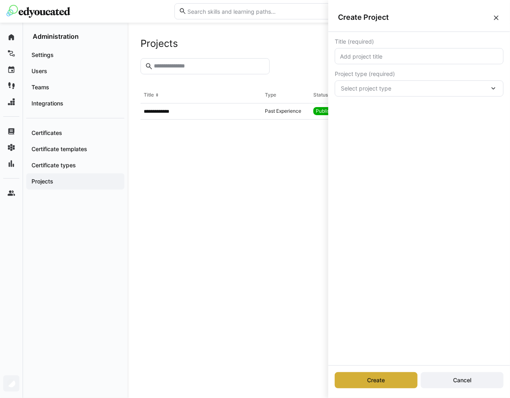
click at [408, 89] on span "Select project type" at bounding box center [415, 88] width 149 height 8
click at [393, 160] on div "Title (required) Project type (required) Select project type Client Work Past E…" at bounding box center [420, 198] width 182 height 333
click at [495, 15] on eds-icon at bounding box center [497, 18] width 8 height 8
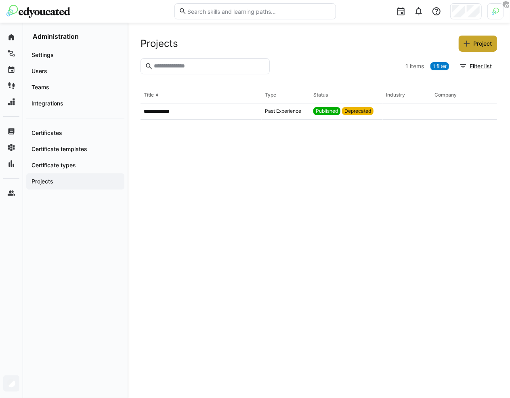
click at [474, 46] on span "Project" at bounding box center [482, 44] width 21 height 8
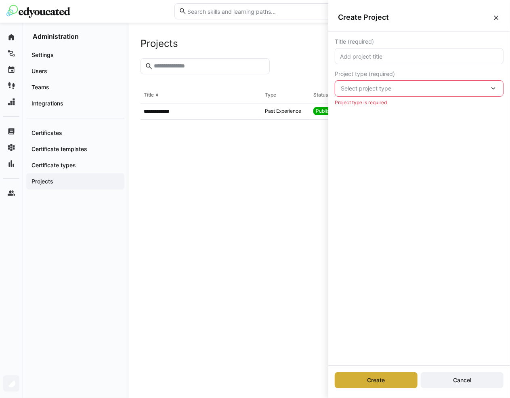
click at [493, 17] on eds-icon at bounding box center [497, 18] width 8 height 8
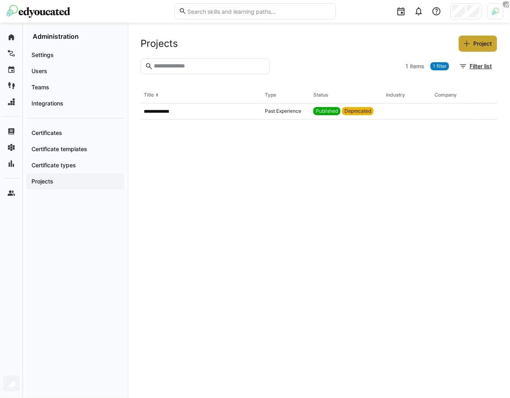
click at [478, 42] on span "Project" at bounding box center [482, 44] width 21 height 8
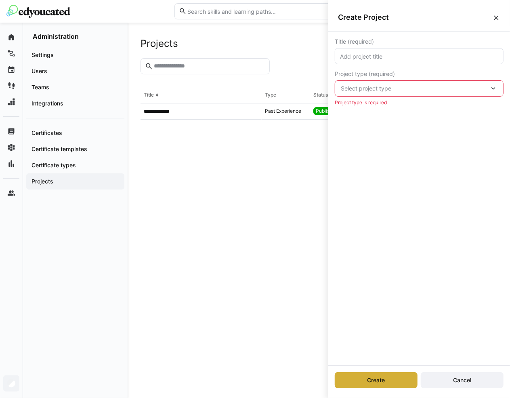
click at [409, 53] on input "text" at bounding box center [420, 56] width 160 height 7
type input "t"
type input "test"
click at [404, 87] on span "Select project type" at bounding box center [415, 88] width 149 height 8
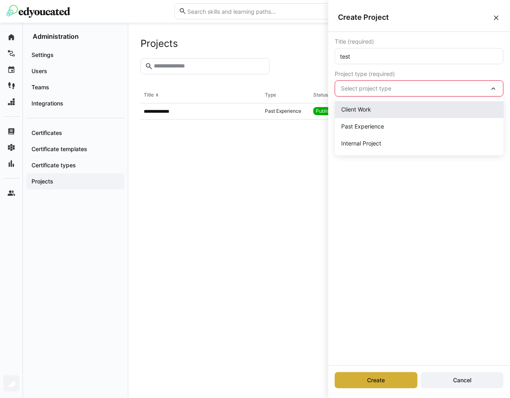
click at [384, 113] on div "Client Work" at bounding box center [420, 110] width 156 height 8
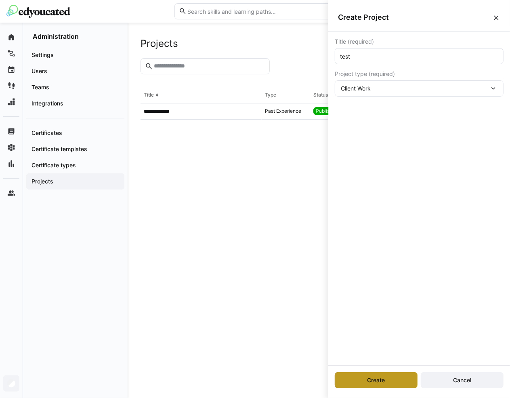
click at [369, 386] on span "Create" at bounding box center [376, 380] width 83 height 16
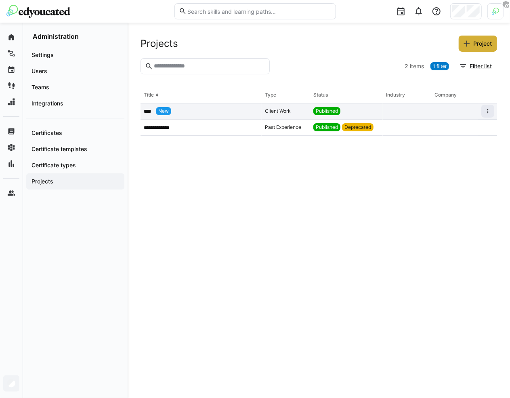
click at [350, 108] on div "Published" at bounding box center [346, 111] width 73 height 16
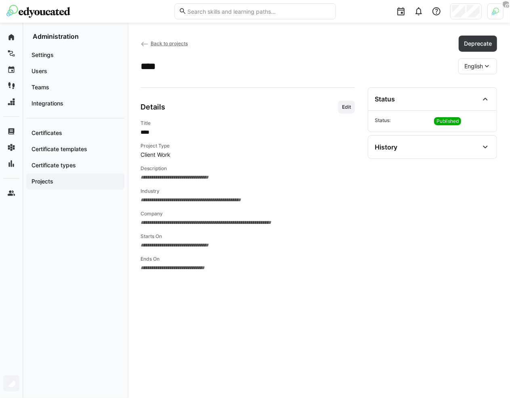
click at [337, 106] on div "Details Edit" at bounding box center [248, 107] width 215 height 13
click at [340, 106] on span "Edit" at bounding box center [346, 107] width 17 height 13
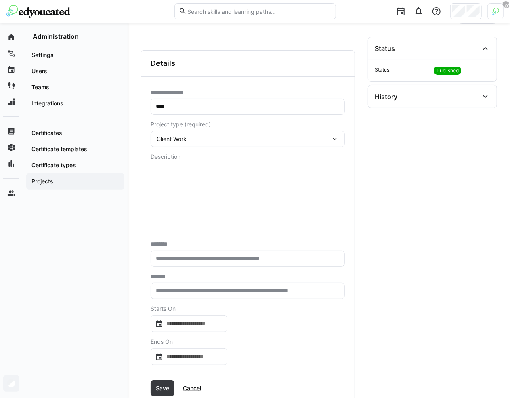
scroll to position [65, 0]
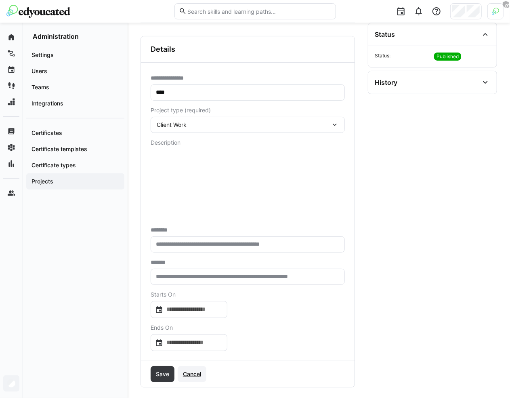
click at [194, 371] on span "Cancel" at bounding box center [192, 374] width 21 height 8
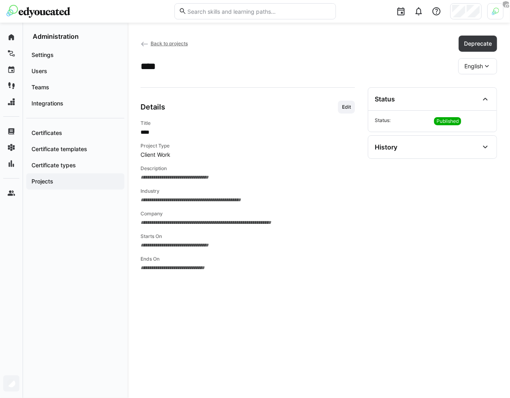
click at [181, 44] on span "Back to projects" at bounding box center [169, 43] width 37 height 6
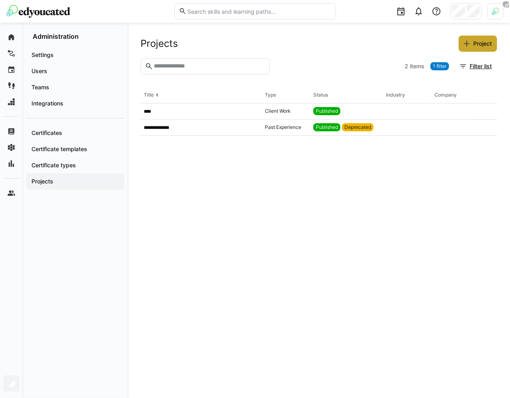
click at [474, 41] on span "Project" at bounding box center [482, 44] width 21 height 8
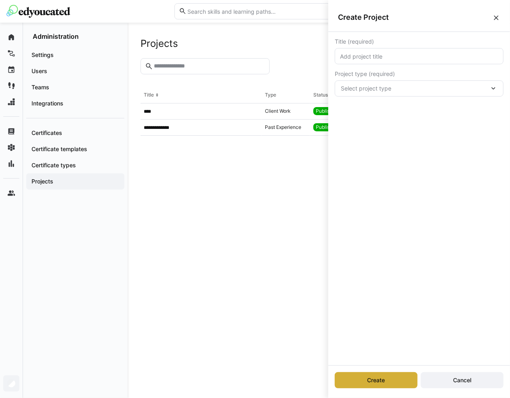
click at [499, 17] on eds-icon at bounding box center [497, 18] width 8 height 8
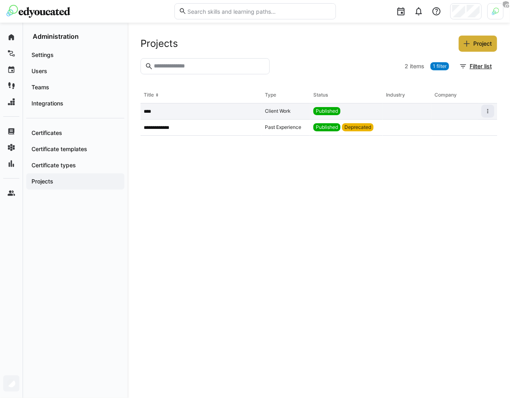
click at [352, 105] on div "Published" at bounding box center [346, 111] width 73 height 16
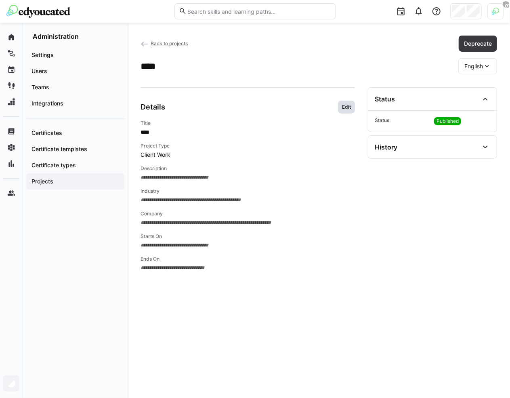
click at [350, 109] on span "Edit" at bounding box center [347, 107] width 11 height 6
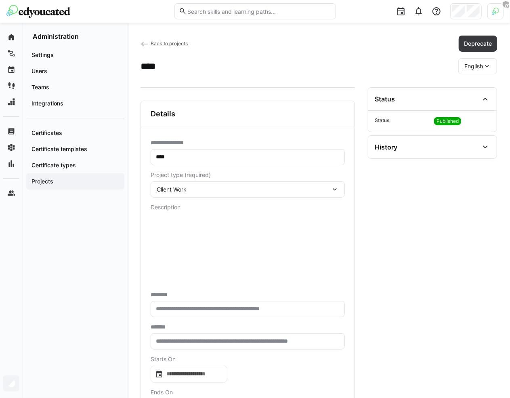
scroll to position [65, 0]
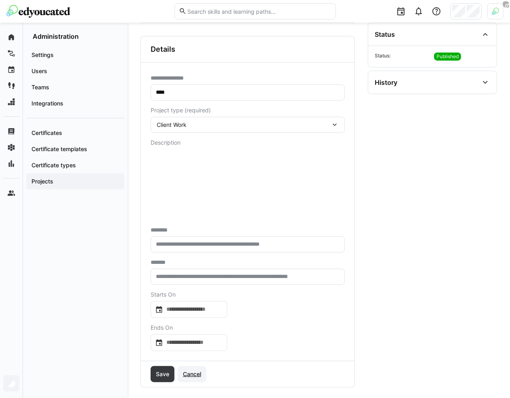
click at [196, 368] on span "Cancel" at bounding box center [192, 374] width 29 height 16
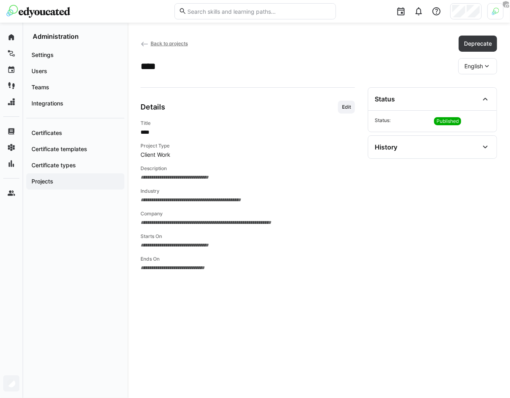
scroll to position [0, 0]
click at [174, 46] on span "Back to projects" at bounding box center [169, 43] width 37 height 6
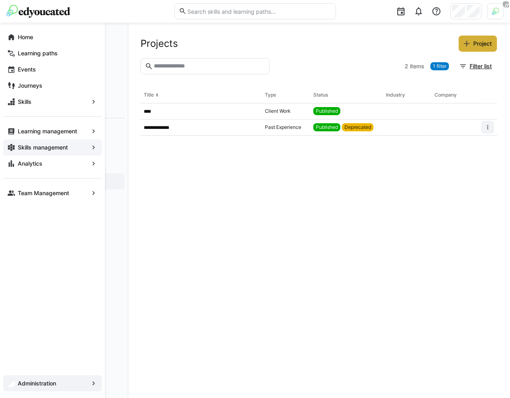
click at [74, 141] on div "Skills management" at bounding box center [52, 147] width 99 height 16
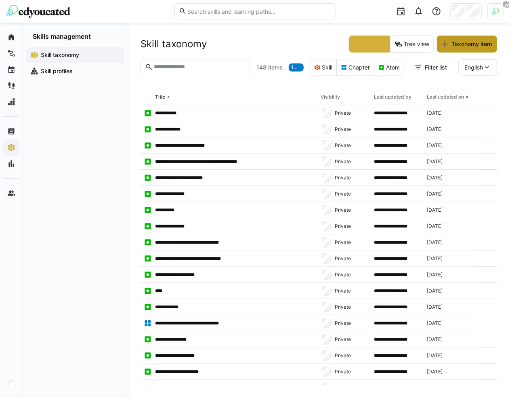
click at [457, 44] on span "Taxonomy item" at bounding box center [472, 44] width 43 height 8
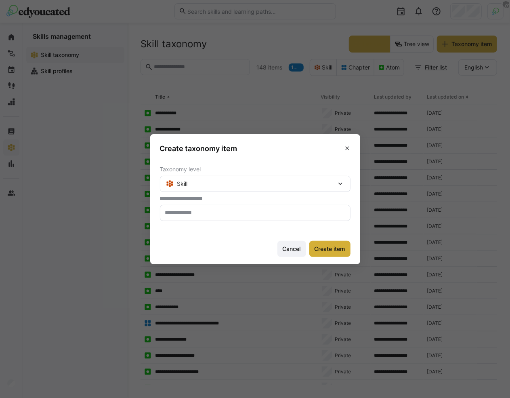
click at [202, 215] on input "text" at bounding box center [256, 212] width 182 height 7
type input "**********"
click at [342, 243] on span "Create item" at bounding box center [330, 249] width 41 height 16
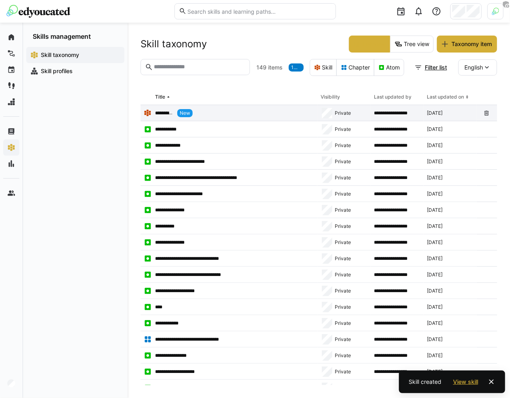
click at [208, 113] on app-table-first-column "**********" at bounding box center [229, 113] width 171 height 8
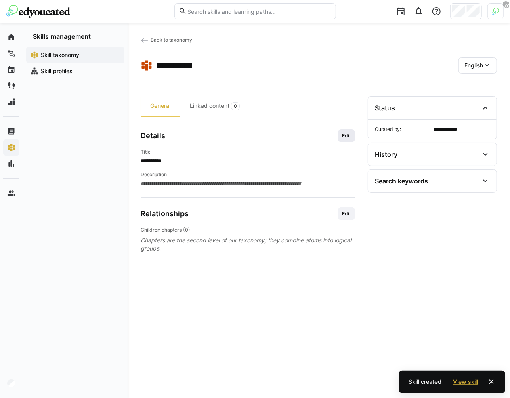
click at [348, 135] on span "Edit" at bounding box center [347, 136] width 11 height 6
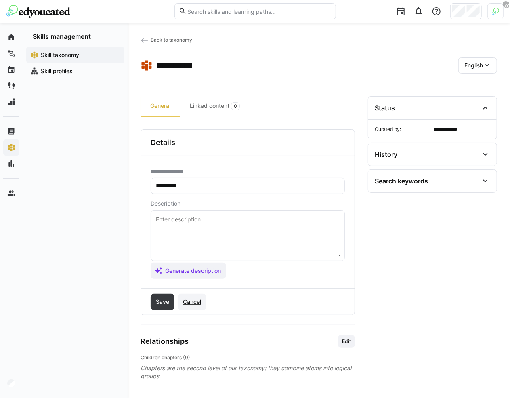
click at [192, 302] on span "Cancel" at bounding box center [192, 302] width 21 height 8
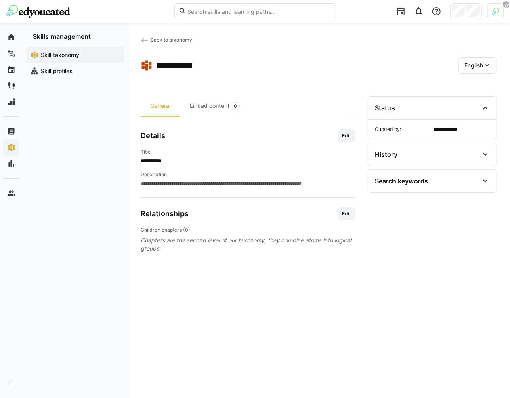
click at [177, 37] on span "Back to taxonomy" at bounding box center [172, 40] width 42 height 6
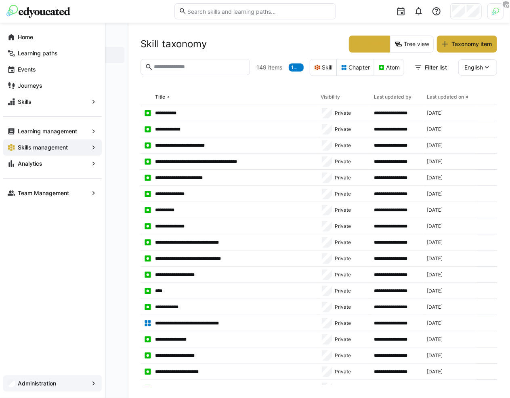
click at [54, 378] on div "Administration" at bounding box center [52, 383] width 99 height 16
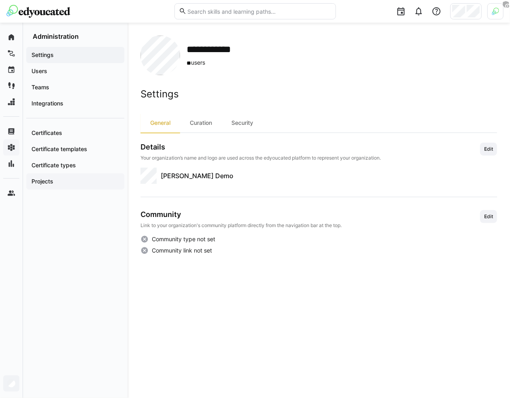
click at [88, 183] on span "Projects" at bounding box center [75, 181] width 90 height 8
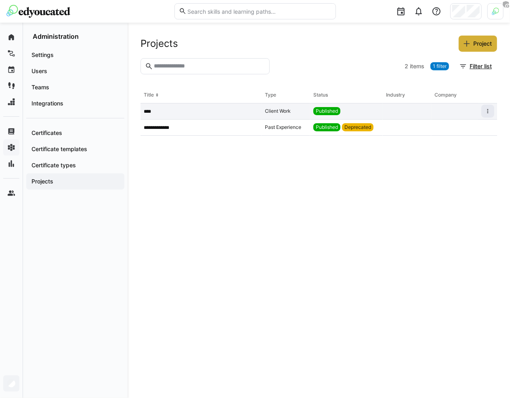
click at [345, 108] on div "Published" at bounding box center [346, 111] width 73 height 16
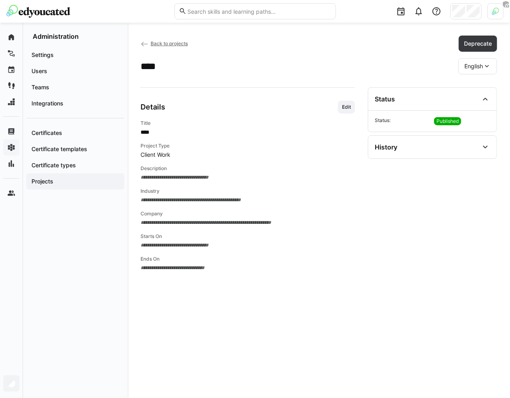
click at [173, 43] on span "Back to projects" at bounding box center [169, 43] width 37 height 6
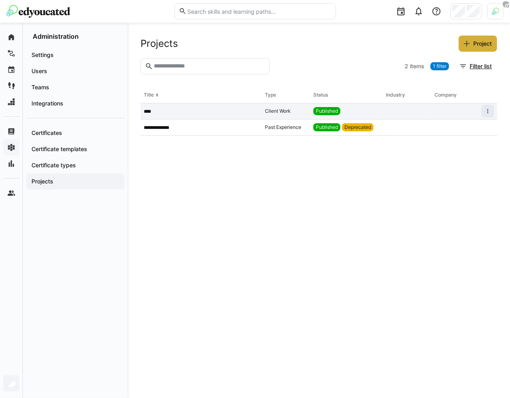
click at [337, 111] on span "Published" at bounding box center [327, 111] width 22 height 6
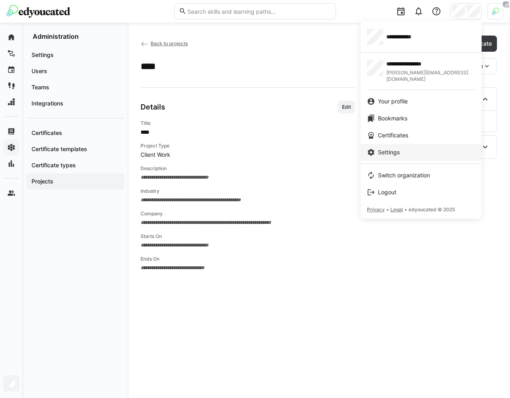
click at [407, 148] on div "Settings" at bounding box center [421, 152] width 108 height 8
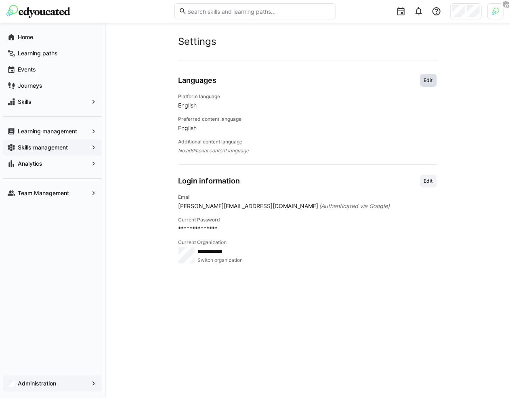
click at [431, 78] on span "Edit" at bounding box center [429, 80] width 11 height 6
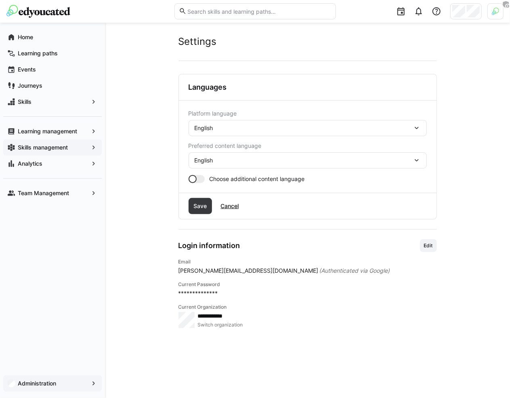
click at [284, 124] on div "English" at bounding box center [304, 127] width 218 height 7
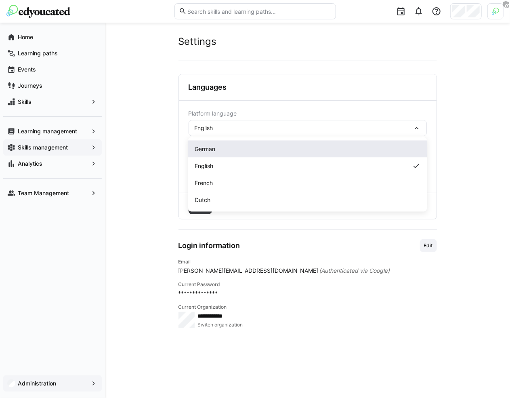
click at [251, 151] on div "German" at bounding box center [308, 149] width 226 height 8
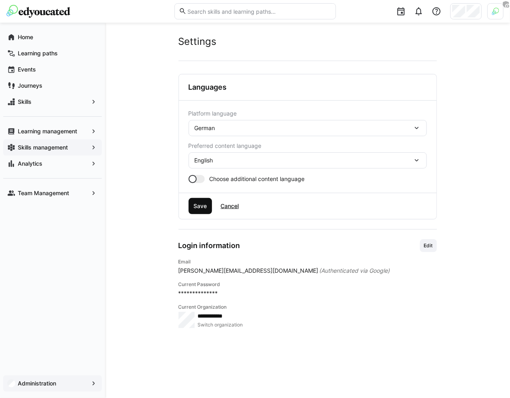
click at [202, 202] on span "Save" at bounding box center [200, 206] width 16 height 8
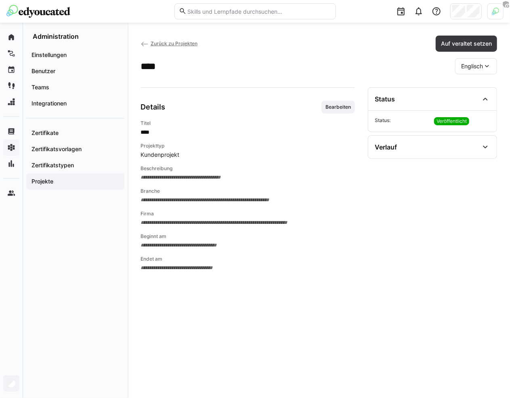
click at [189, 44] on span "Zurück zu Projekten" at bounding box center [174, 43] width 47 height 6
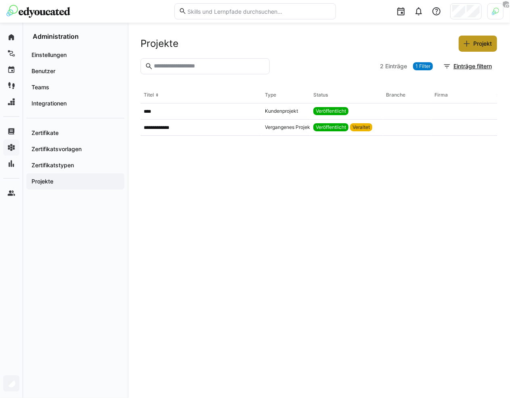
click at [479, 41] on span "Projekt" at bounding box center [482, 44] width 21 height 8
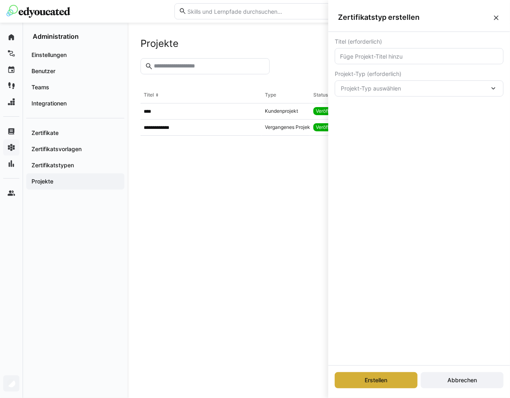
click at [498, 14] on eds-icon at bounding box center [497, 18] width 8 height 8
